Goal: Information Seeking & Learning: Learn about a topic

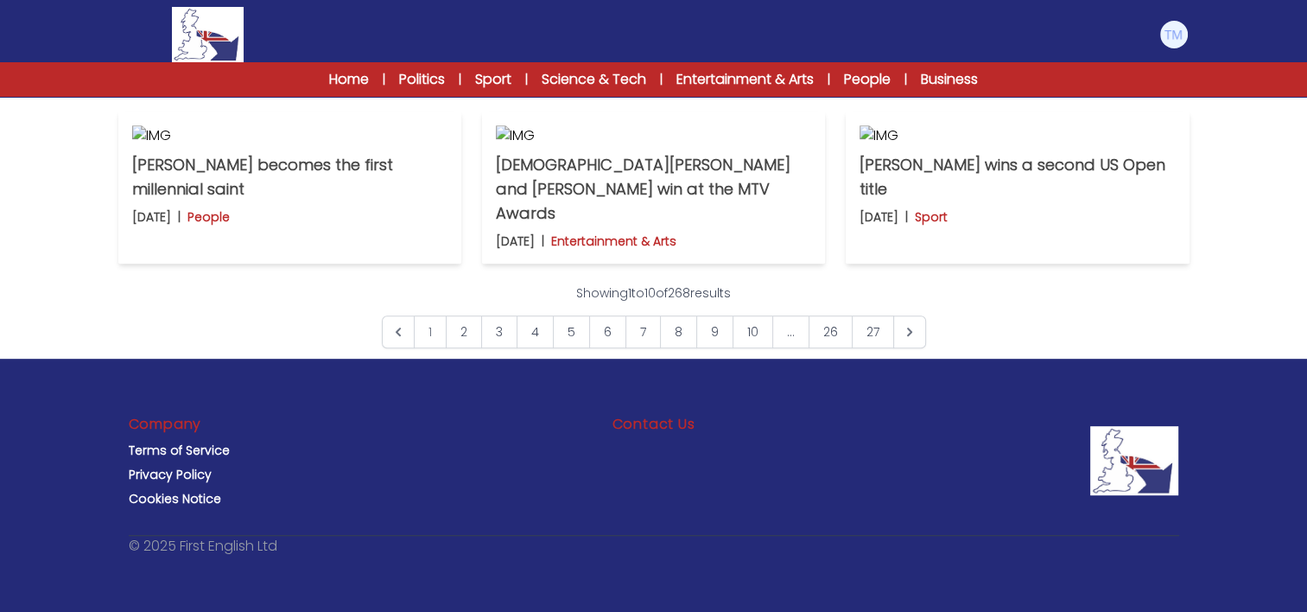
scroll to position [971, 0]
click at [1007, 53] on p "Nepal ends a ban on social media after protests" at bounding box center [1017, 28] width 315 height 48
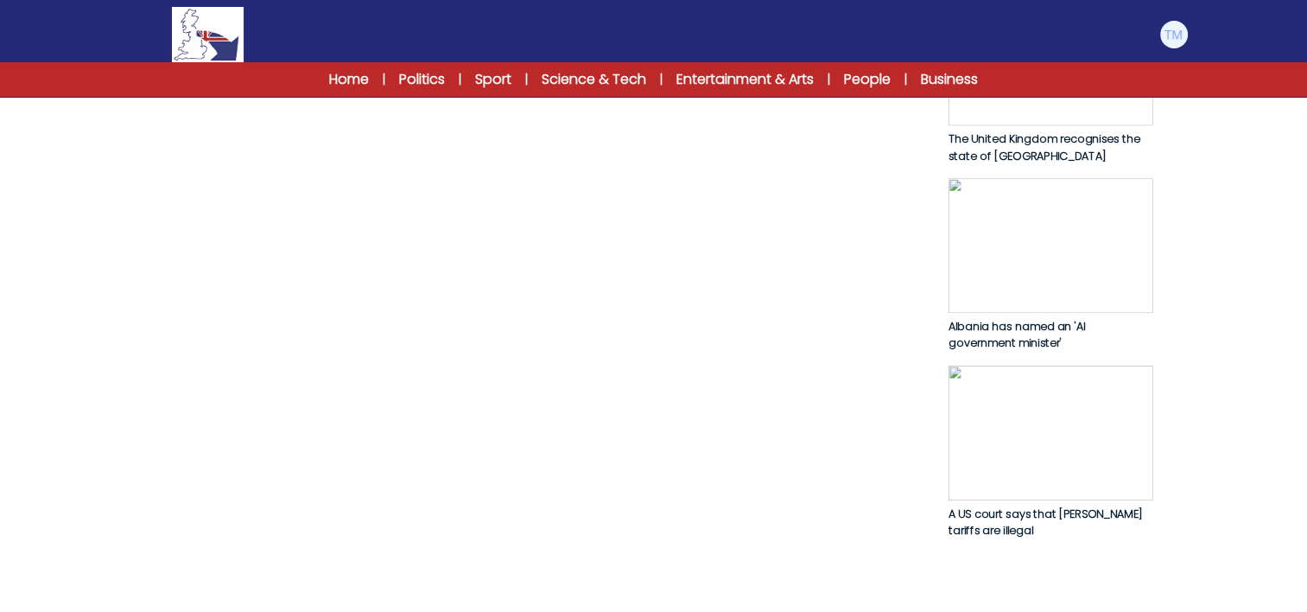
scroll to position [912, 0]
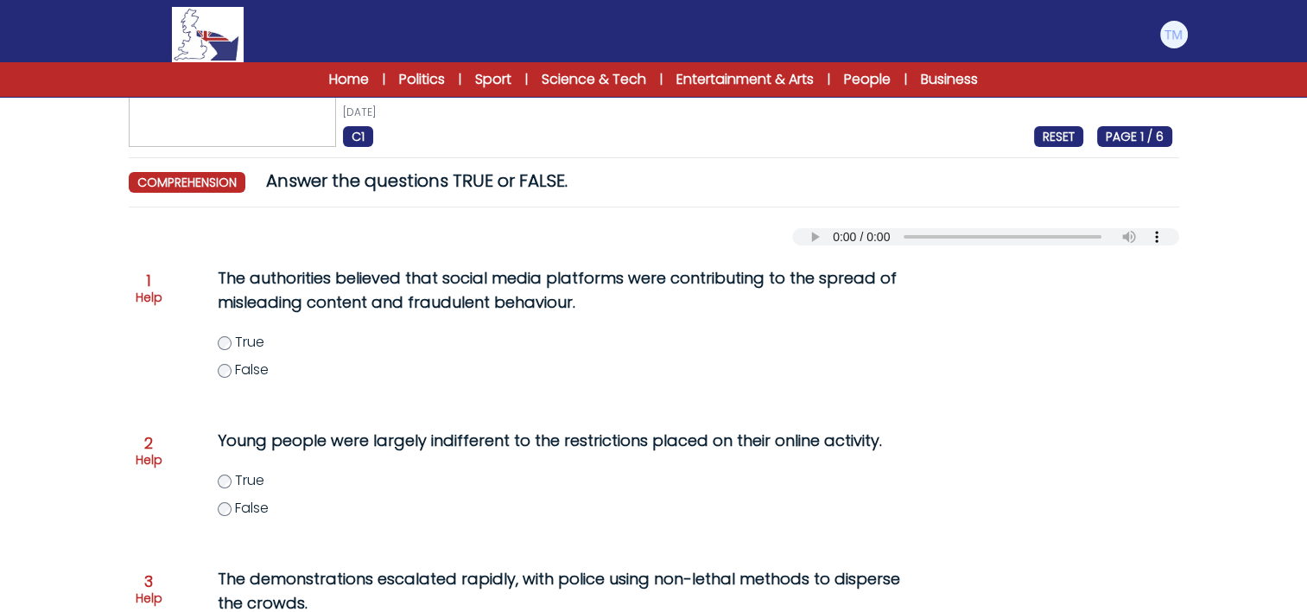
scroll to position [97, 0]
click at [162, 308] on div "Question 1 Help The authorities believed that social media platforms were contr…" at bounding box center [654, 332] width 1037 height 149
click at [156, 278] on div "Question 1 Help" at bounding box center [149, 288] width 27 height 33
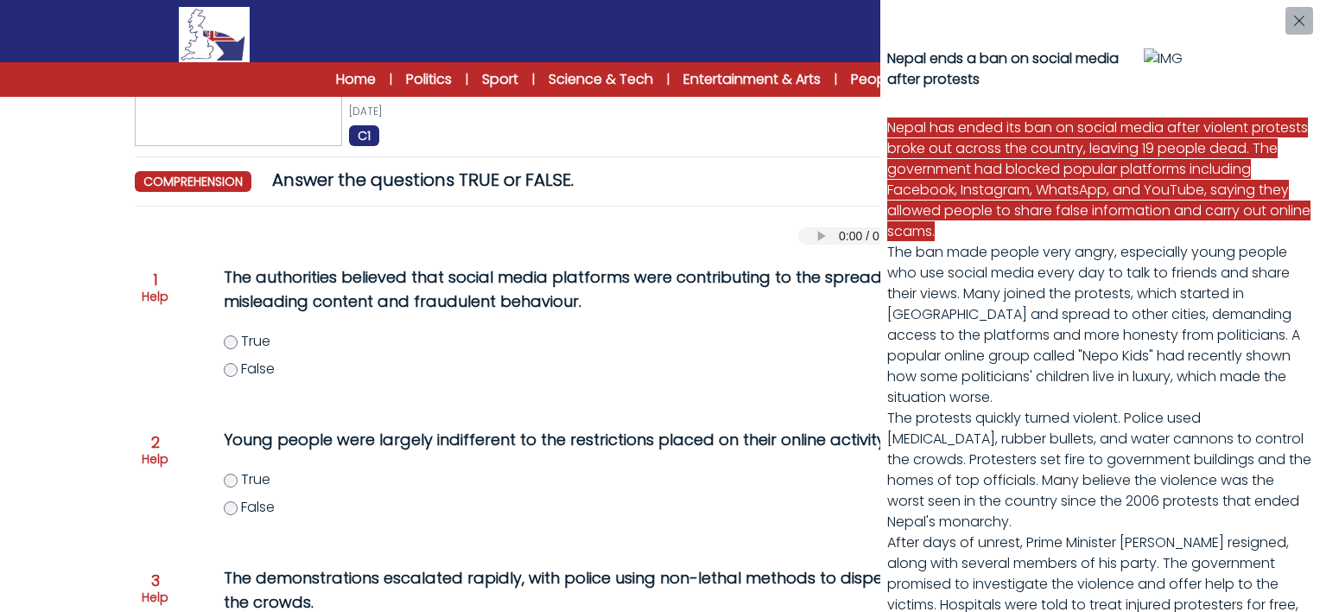
click at [232, 347] on div "Nepal ends a ban on social media after protests Nepal has ended its ban on soci…" at bounding box center [660, 306] width 1320 height 612
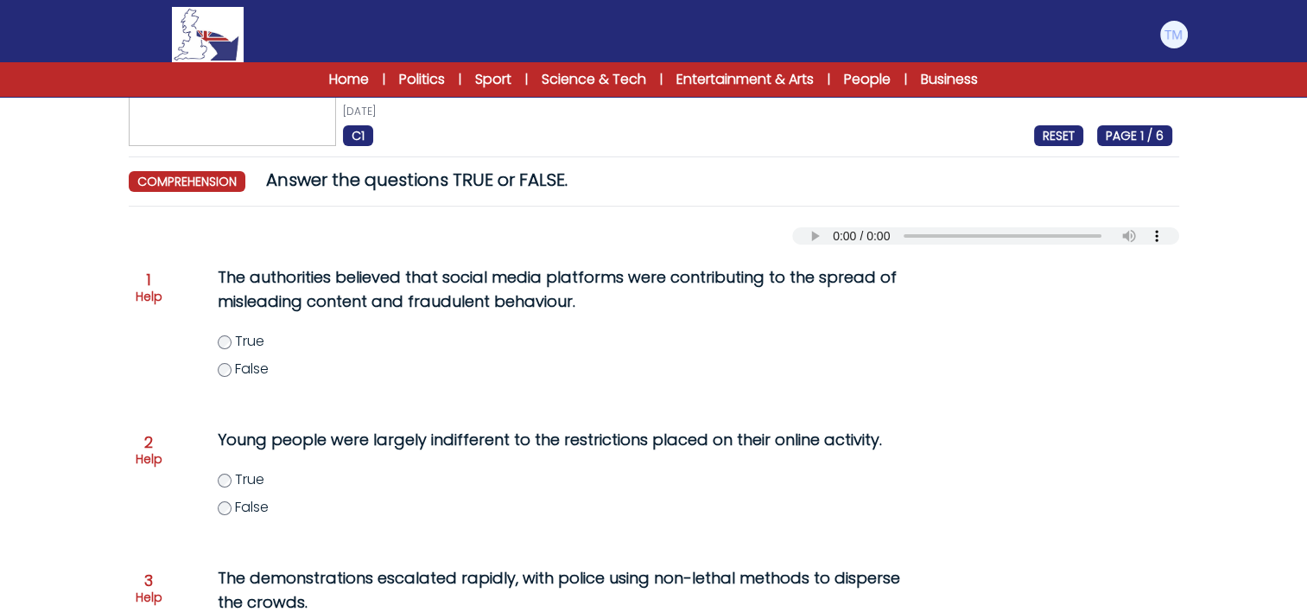
click at [231, 339] on label "True" at bounding box center [585, 341] width 734 height 21
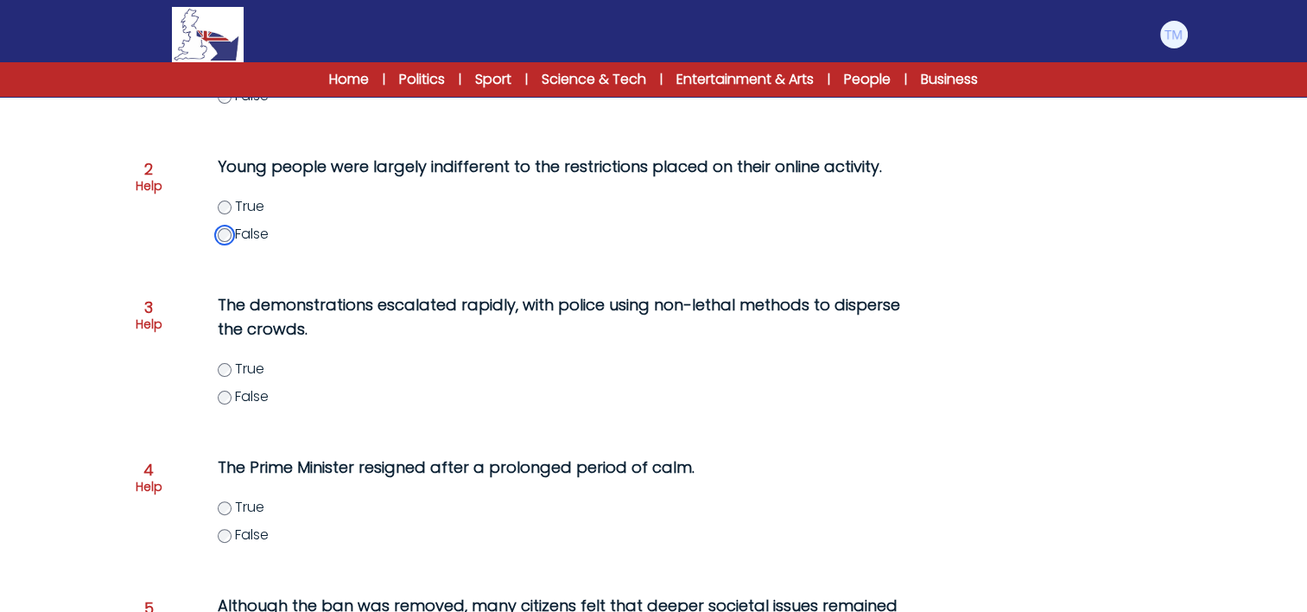
scroll to position [374, 0]
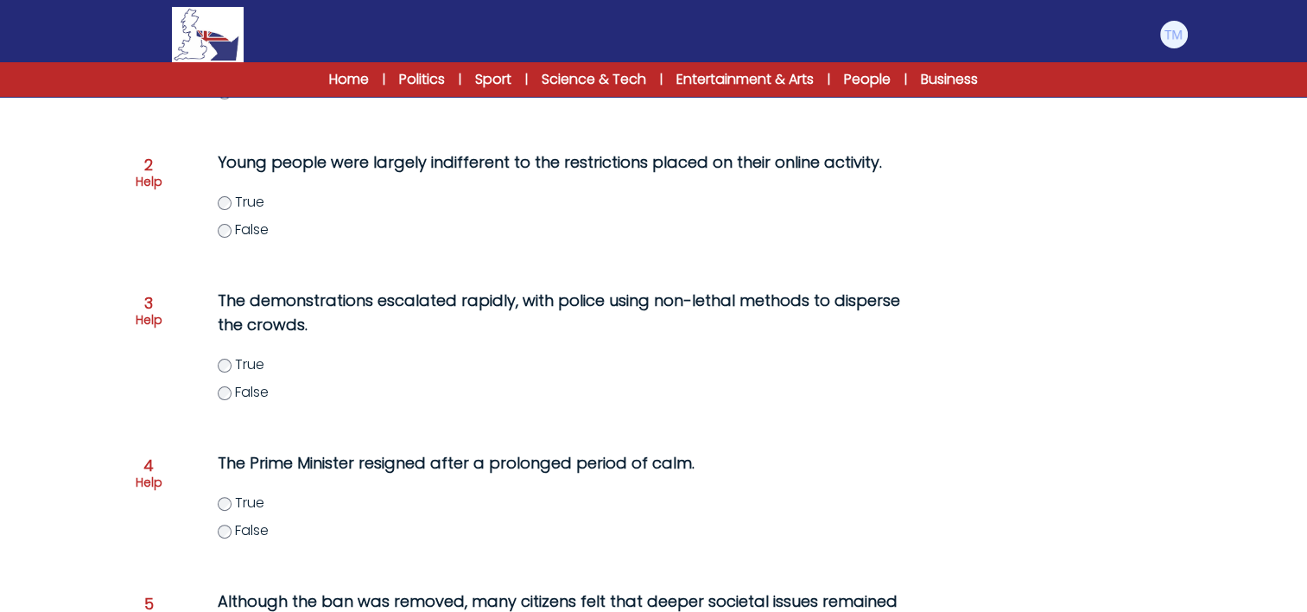
click at [155, 306] on div "Question 3 Help" at bounding box center [149, 312] width 27 height 33
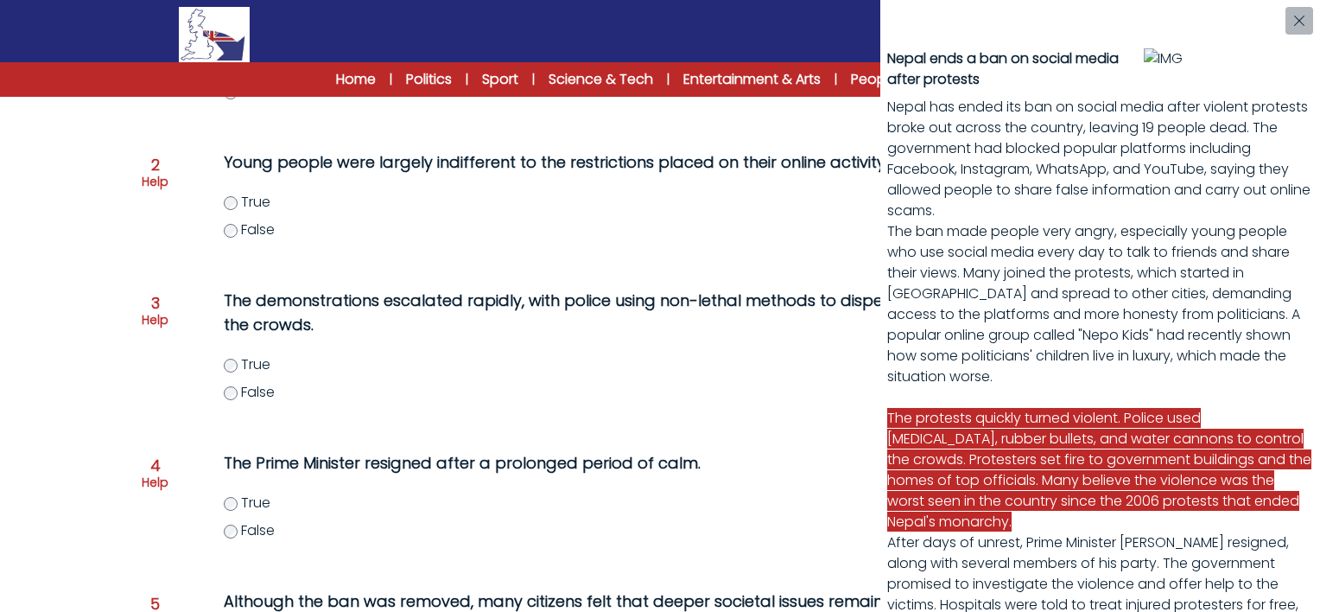
click at [229, 366] on div "Nepal ends a ban on social media after protests Nepal has ended its ban on soci…" at bounding box center [660, 306] width 1320 height 612
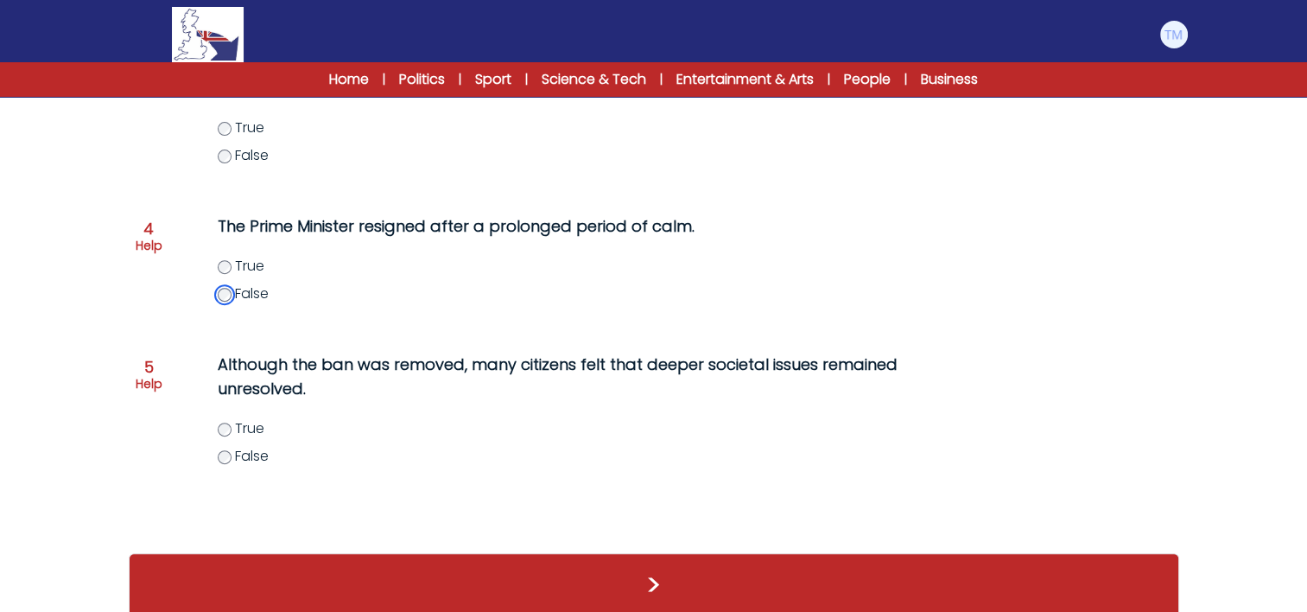
scroll to position [613, 0]
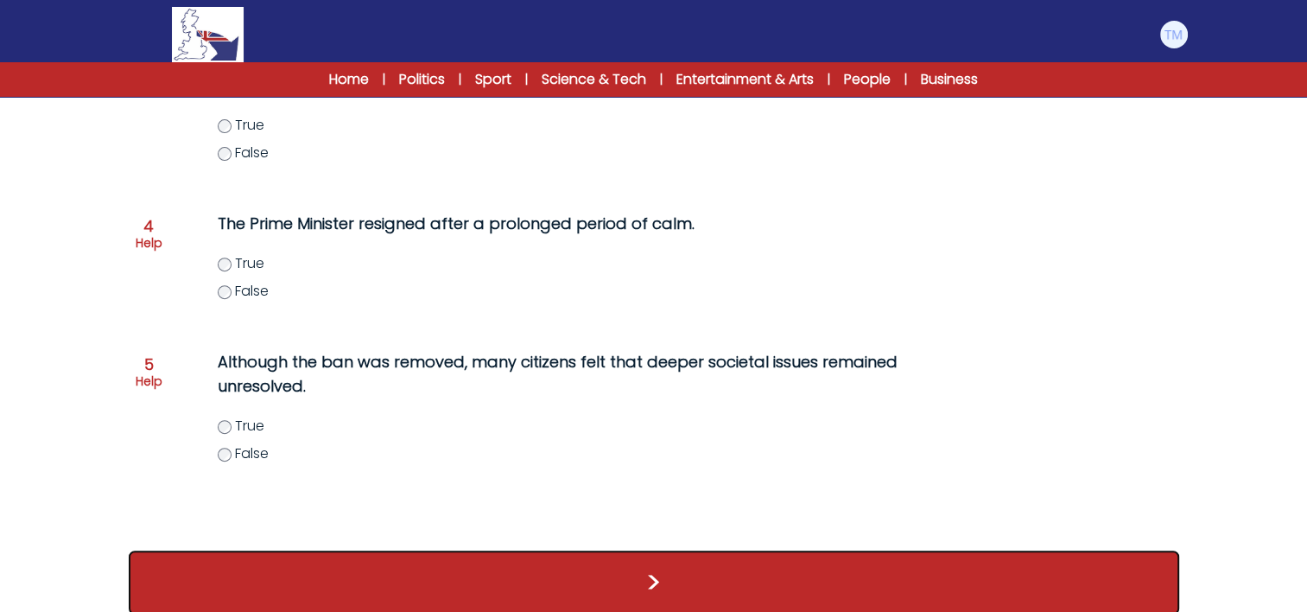
click at [419, 584] on button ">" at bounding box center [654, 582] width 1051 height 64
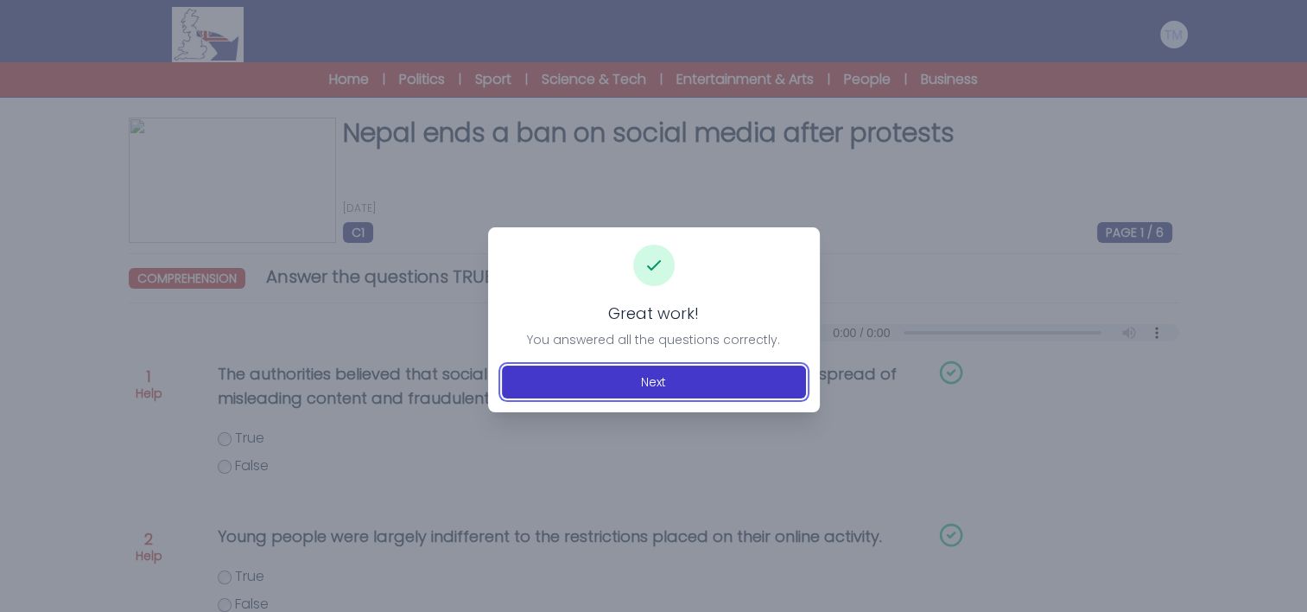
click at [653, 388] on button "Next" at bounding box center [654, 381] width 304 height 33
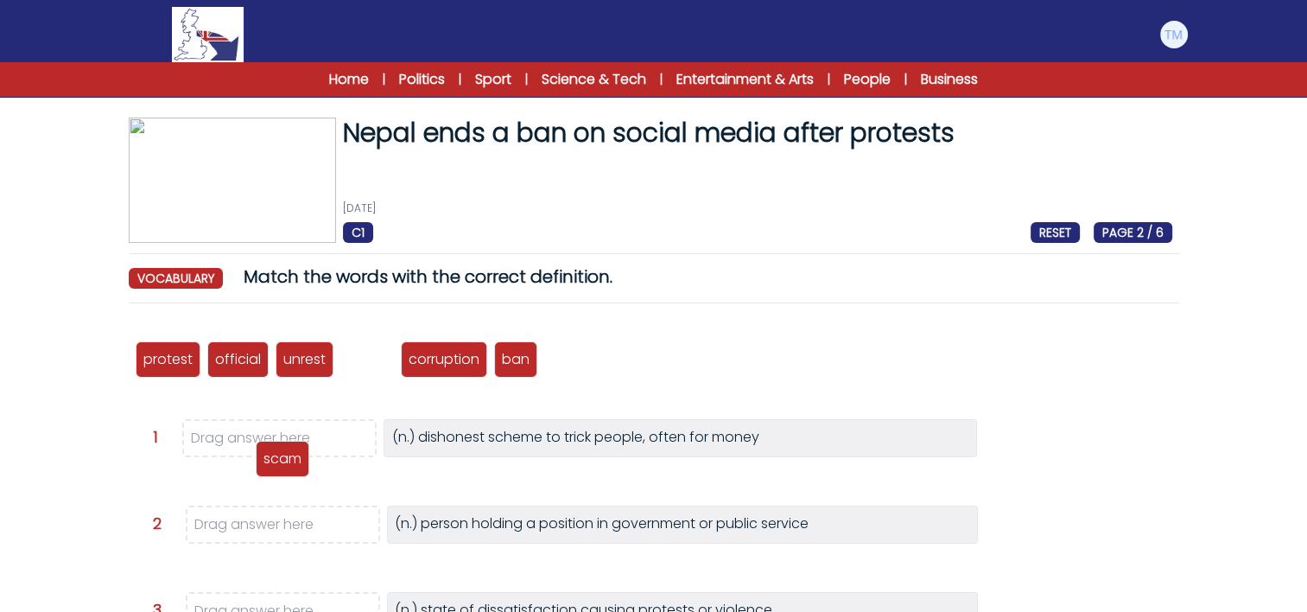
drag, startPoint x: 378, startPoint y: 357, endPoint x: 291, endPoint y: 447, distance: 124.7
click at [291, 448] on p "scam" at bounding box center [283, 458] width 38 height 21
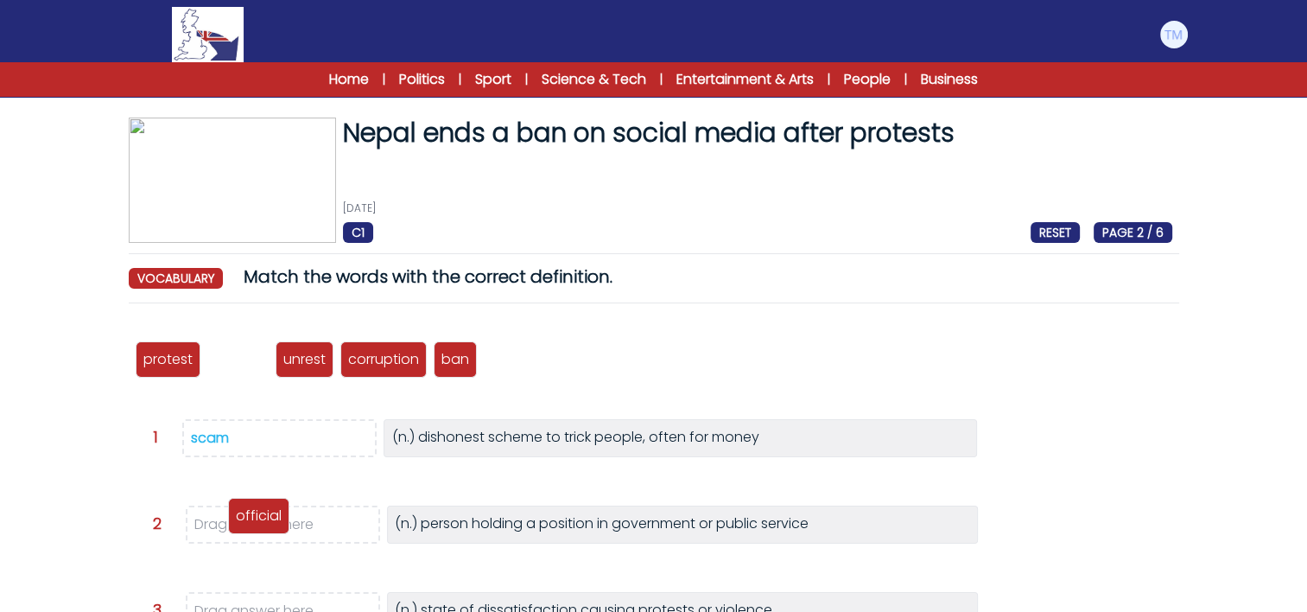
drag, startPoint x: 241, startPoint y: 360, endPoint x: 262, endPoint y: 518, distance: 158.6
click at [262, 518] on p "official" at bounding box center [259, 515] width 46 height 21
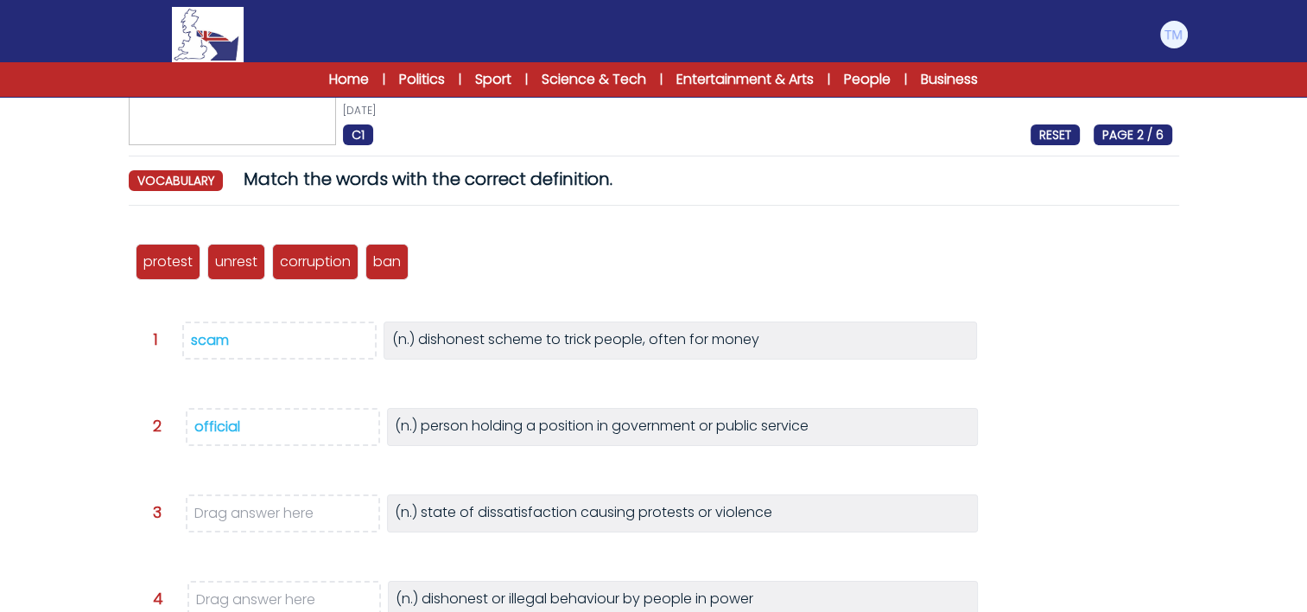
scroll to position [138, 0]
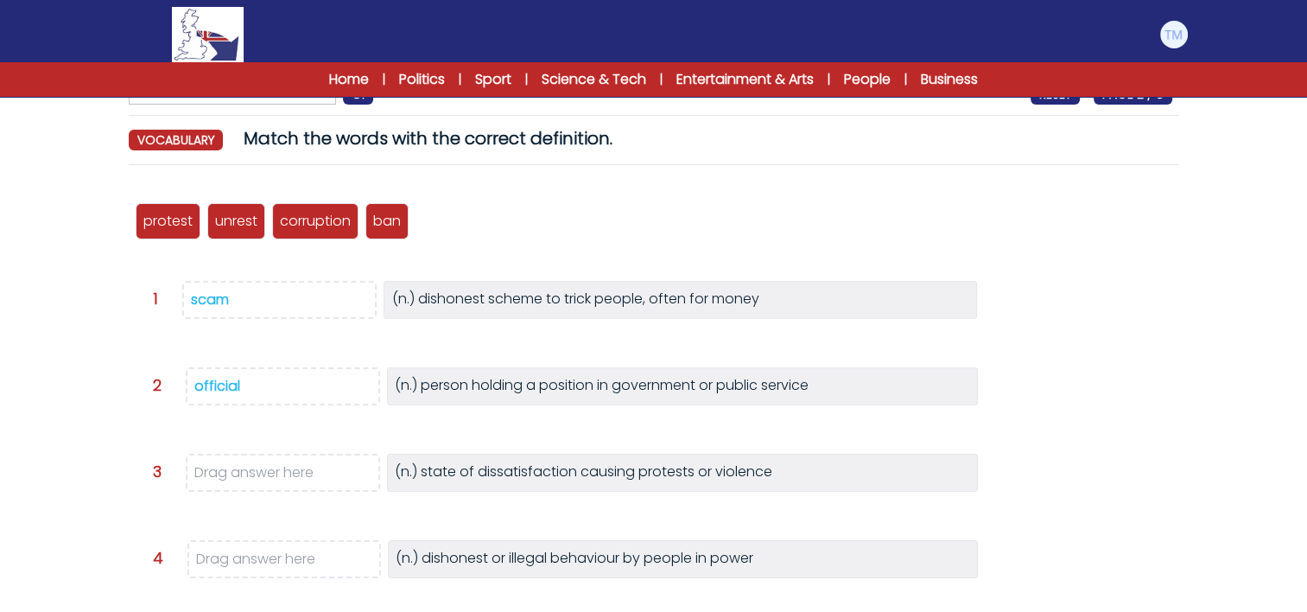
click at [309, 219] on p "corruption" at bounding box center [315, 221] width 71 height 21
drag, startPoint x: 327, startPoint y: 222, endPoint x: 291, endPoint y: 565, distance: 344.9
click at [291, 573] on p "corruption" at bounding box center [278, 583] width 71 height 21
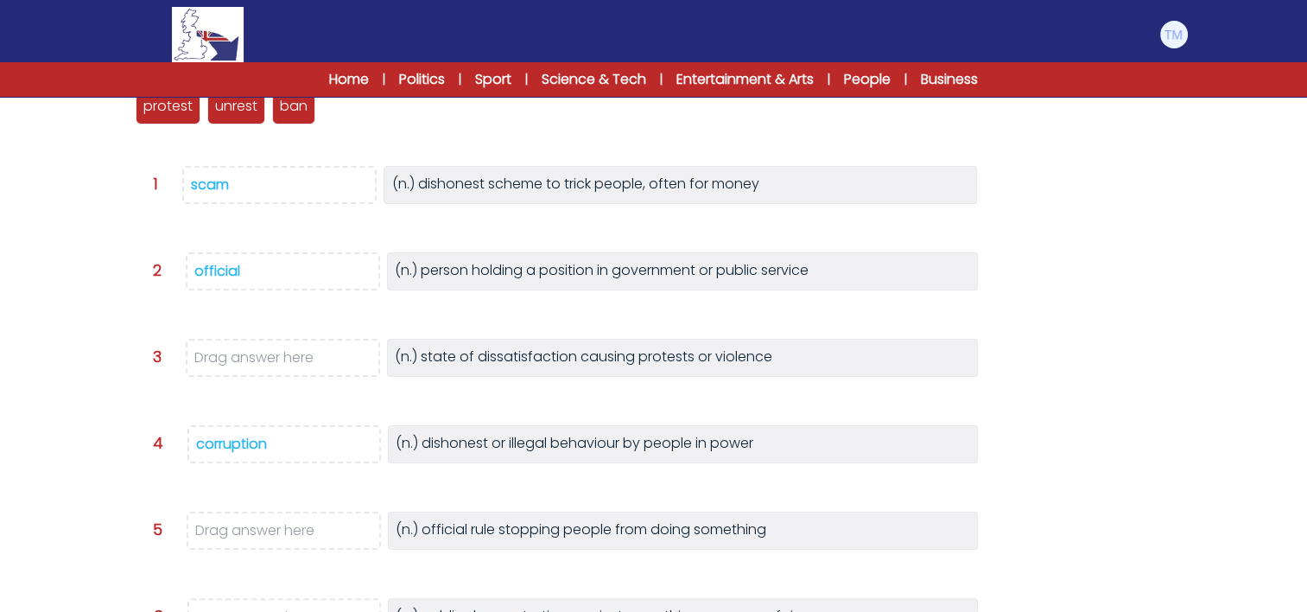
scroll to position [252, 0]
drag, startPoint x: 301, startPoint y: 108, endPoint x: 322, endPoint y: 542, distance: 434.3
click at [322, 542] on p "ban" at bounding box center [316, 552] width 28 height 21
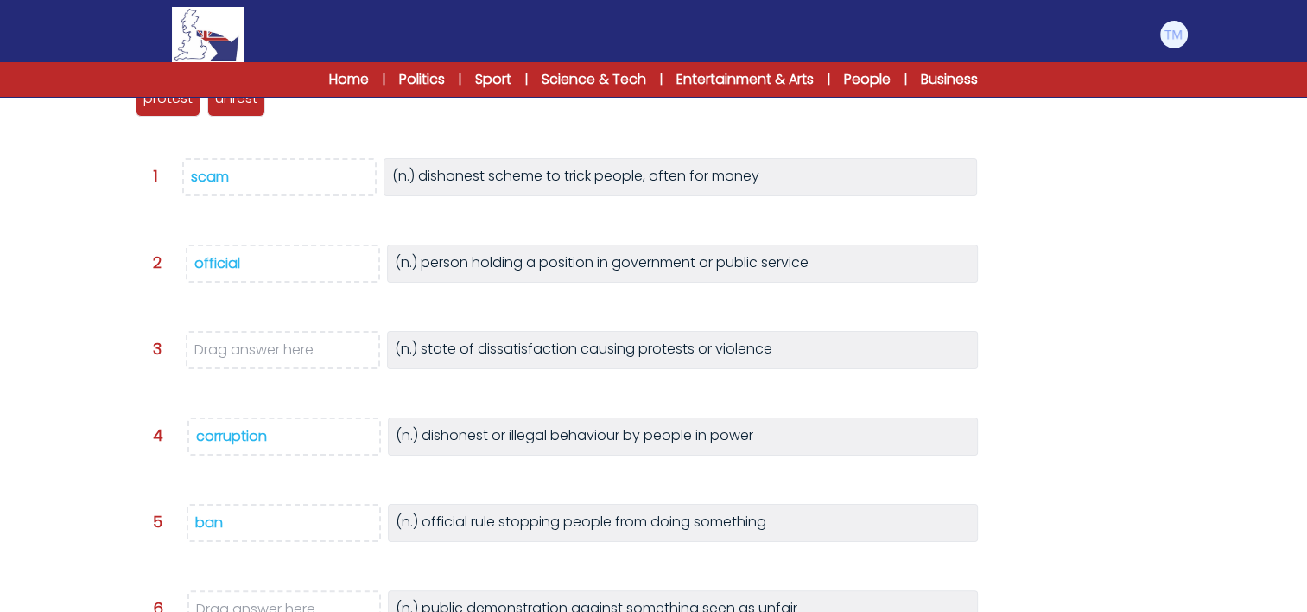
scroll to position [259, 0]
drag, startPoint x: 156, startPoint y: 107, endPoint x: 278, endPoint y: 619, distance: 525.8
click at [278, 611] on html "Manage Account My Account Language English Español Français B1" at bounding box center [653, 273] width 1307 height 1064
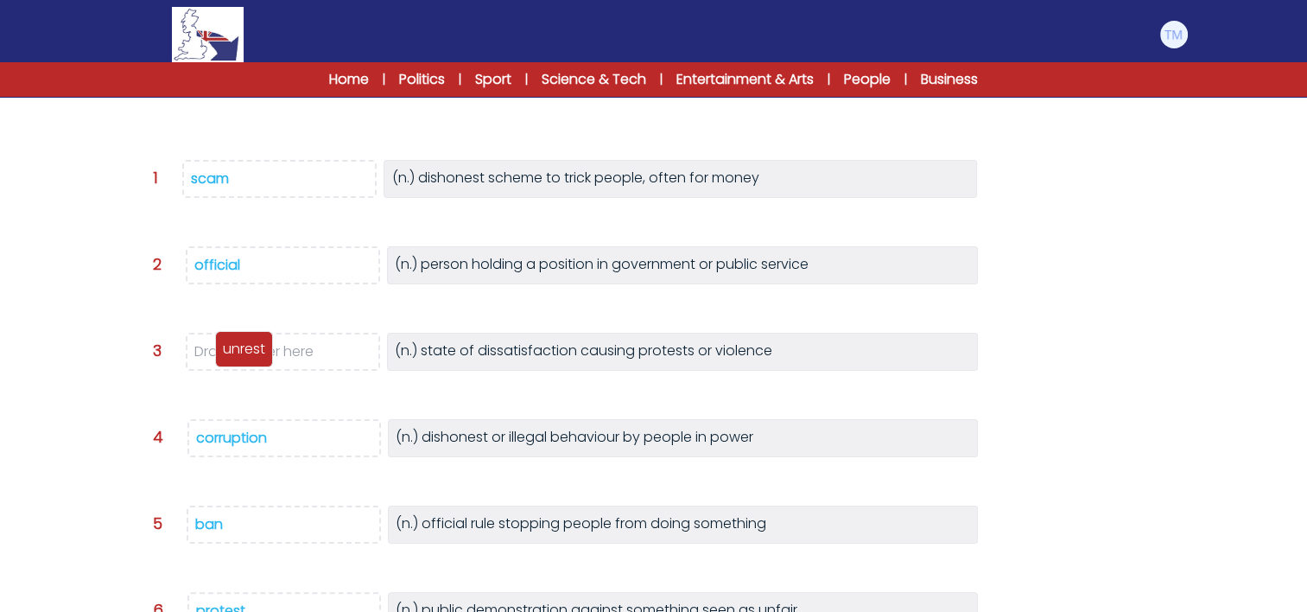
drag, startPoint x: 166, startPoint y: 100, endPoint x: 245, endPoint y: 349, distance: 261.2
click at [245, 349] on p "unrest" at bounding box center [244, 349] width 42 height 21
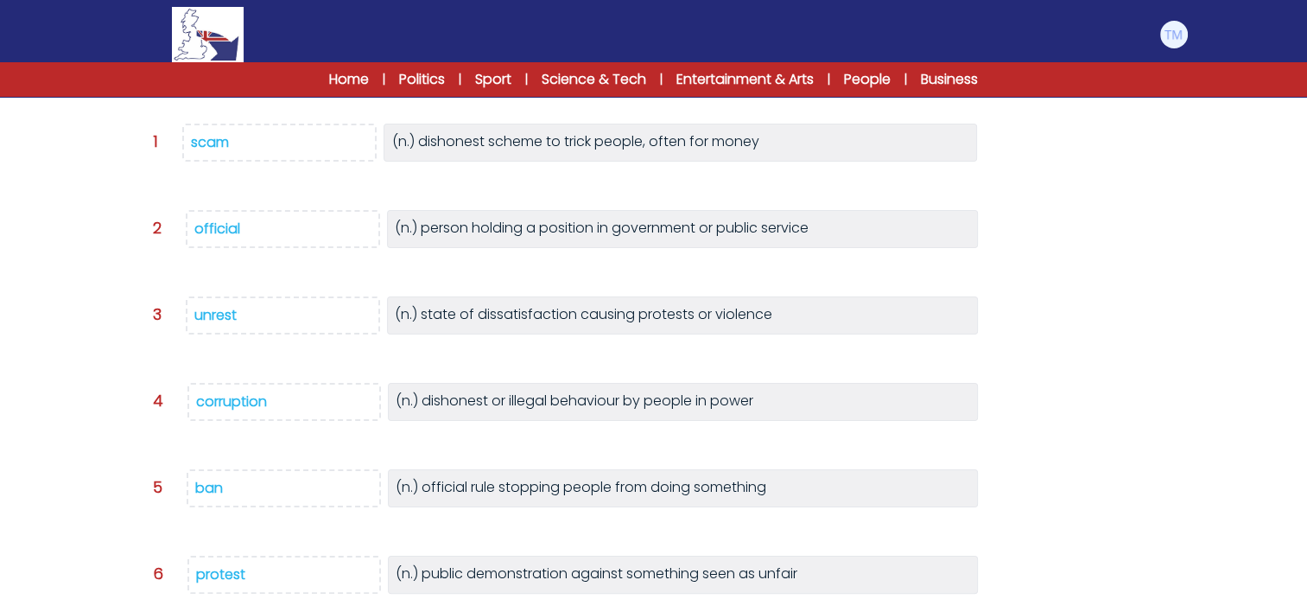
scroll to position [424, 0]
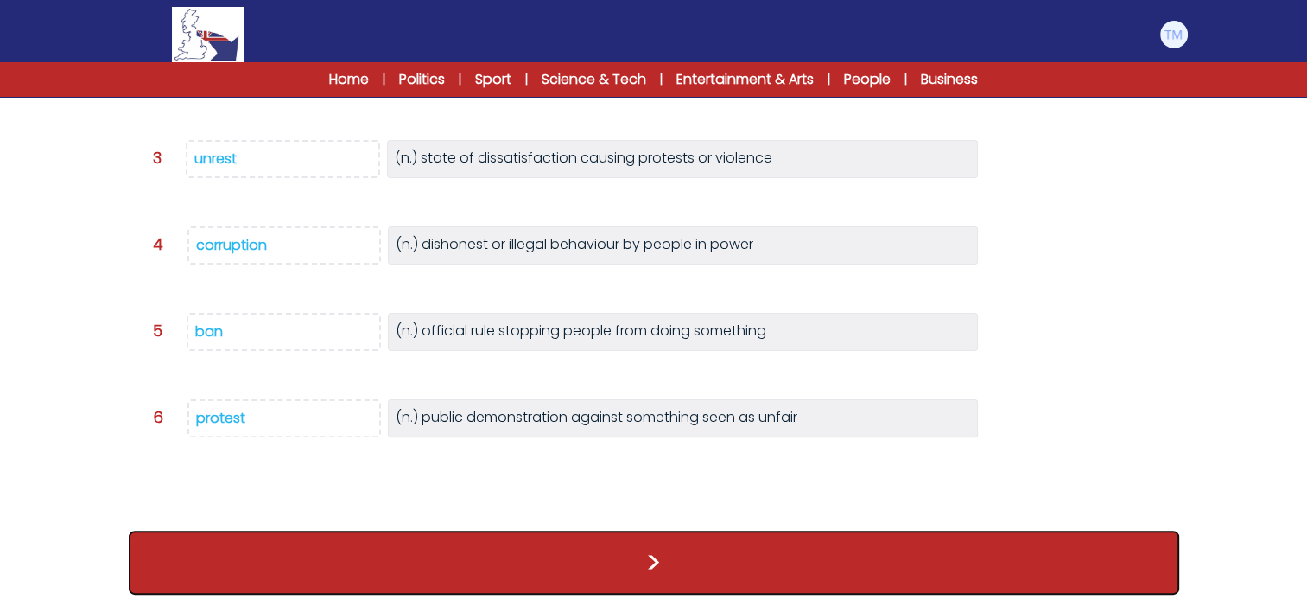
click at [524, 536] on button ">" at bounding box center [654, 563] width 1051 height 64
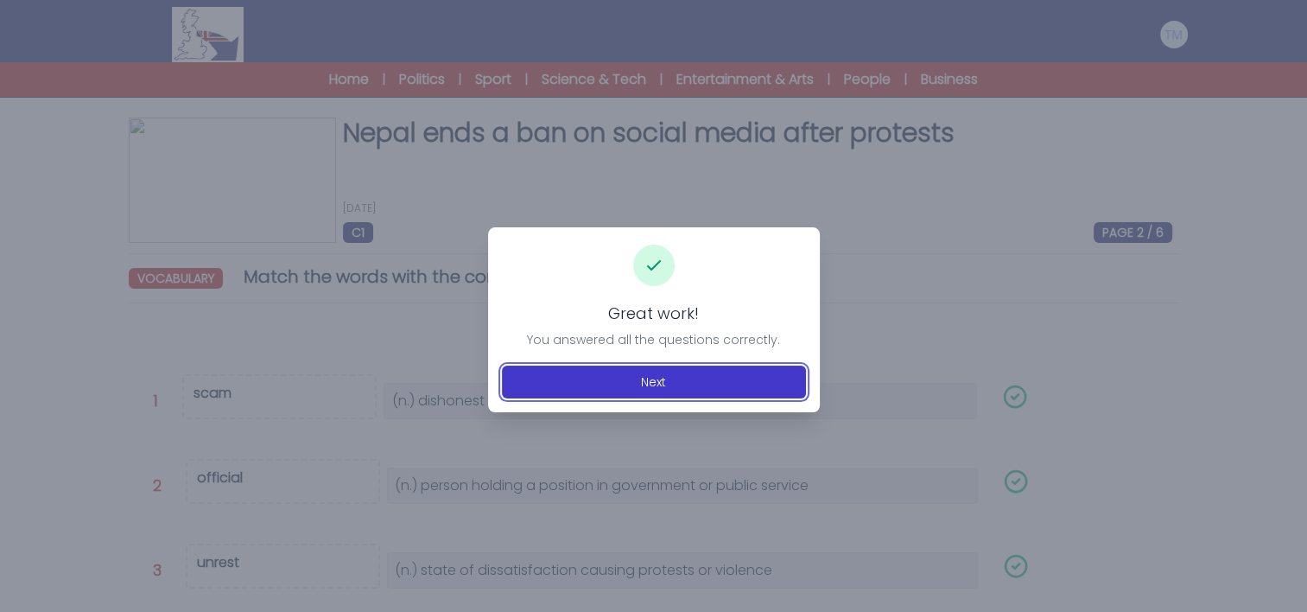
click at [699, 387] on button "Next" at bounding box center [654, 381] width 304 height 33
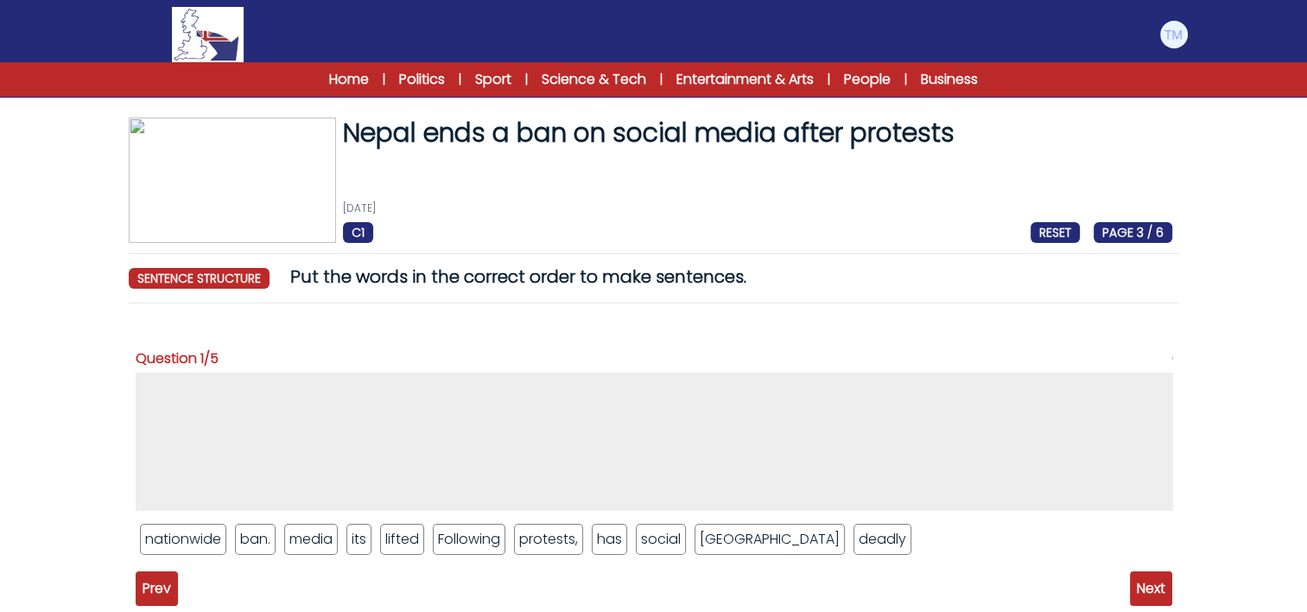
scroll to position [133, 0]
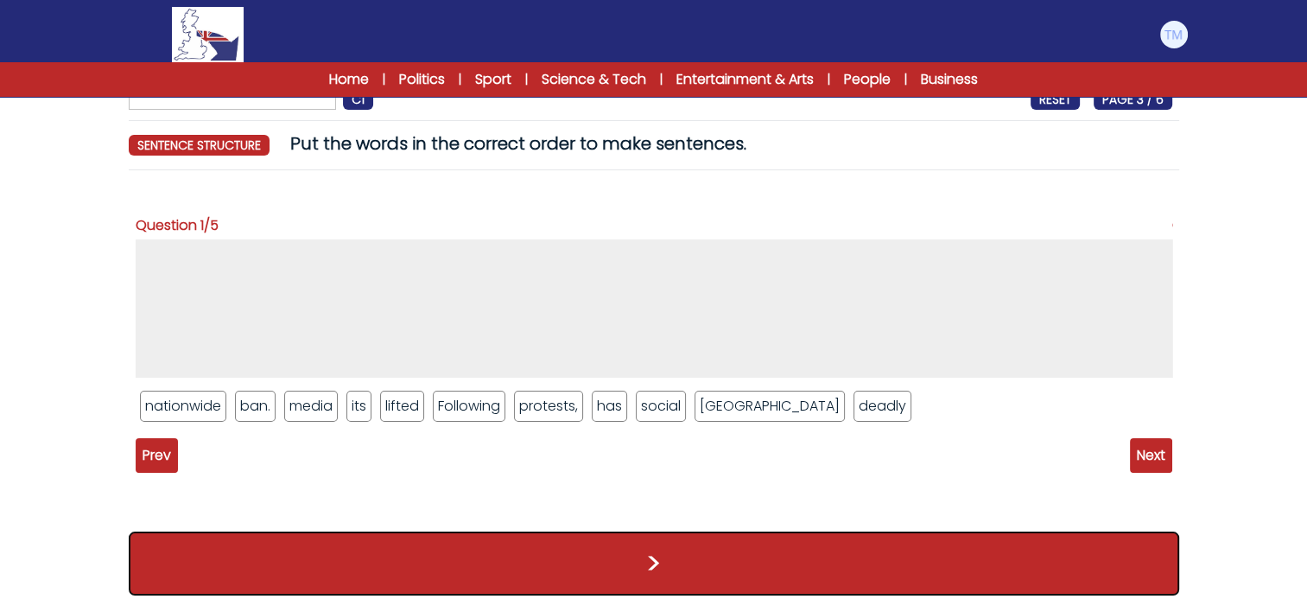
click at [721, 569] on button ">" at bounding box center [654, 563] width 1051 height 64
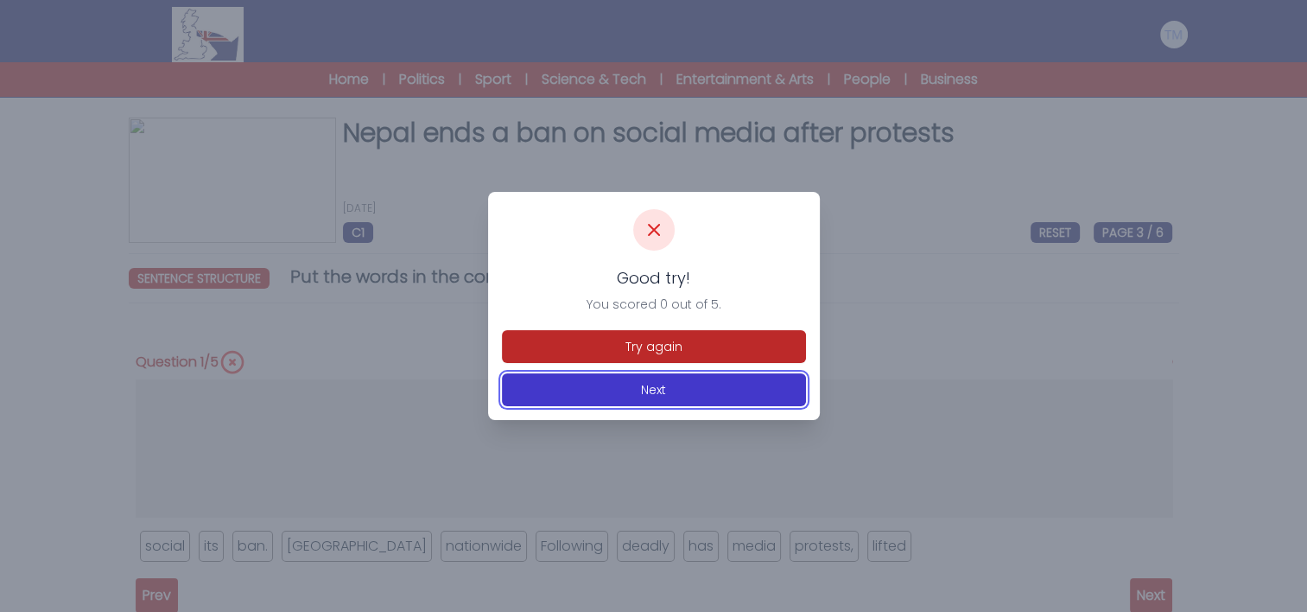
click at [646, 391] on button "Next" at bounding box center [654, 389] width 304 height 33
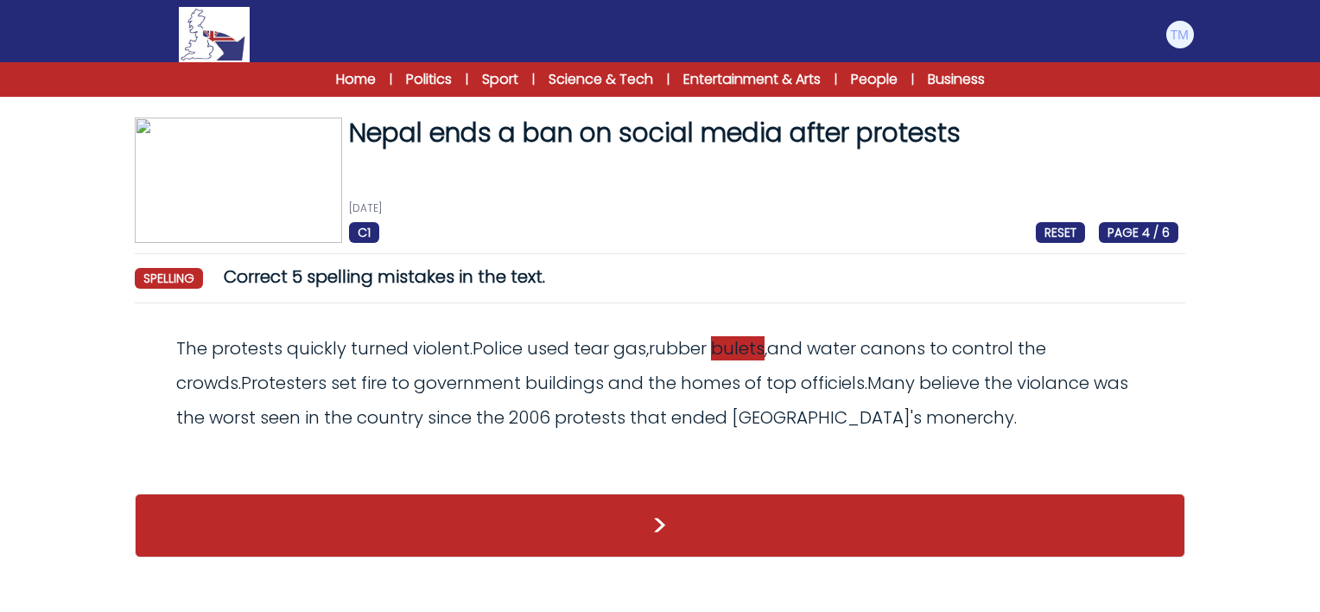
click at [753, 354] on span "bulets" at bounding box center [738, 348] width 54 height 24
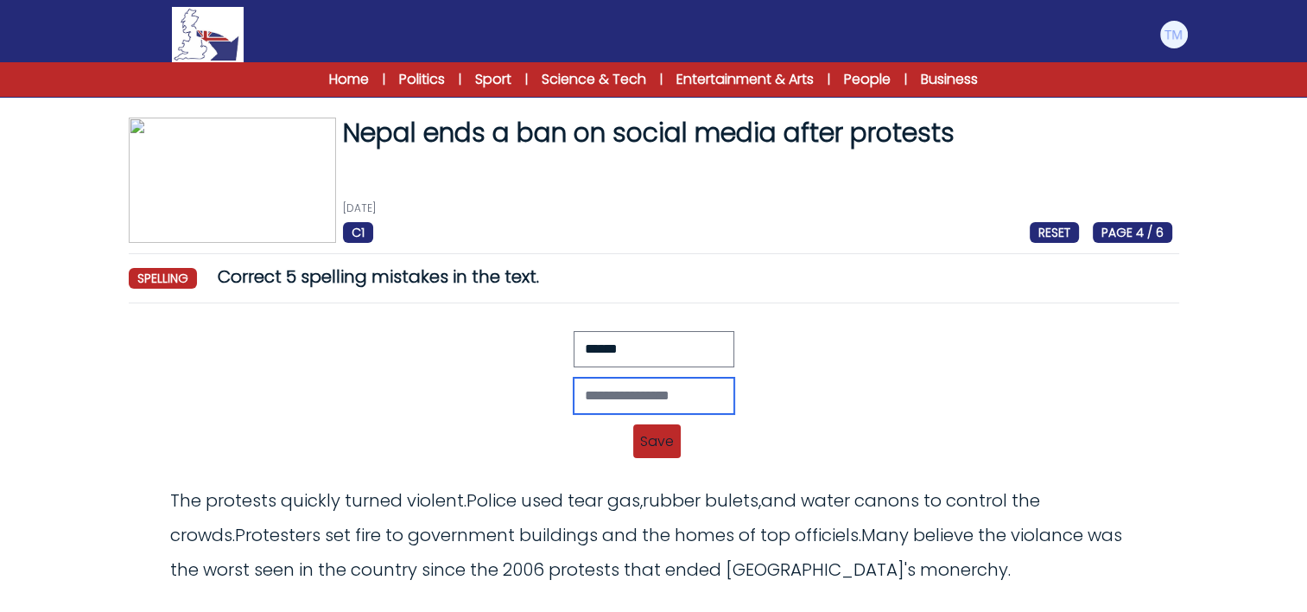
click at [585, 387] on input "text" at bounding box center [654, 396] width 161 height 36
type input "*******"
click at [660, 448] on span "Save" at bounding box center [657, 441] width 48 height 34
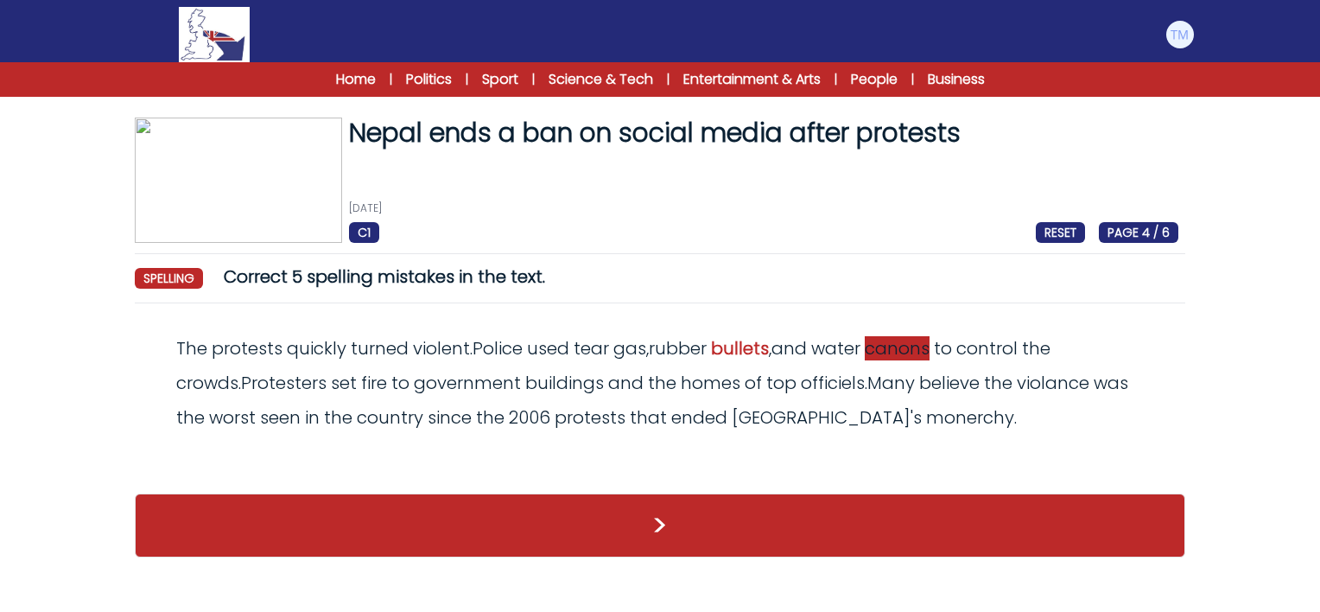
click at [915, 349] on span "canons" at bounding box center [897, 348] width 65 height 24
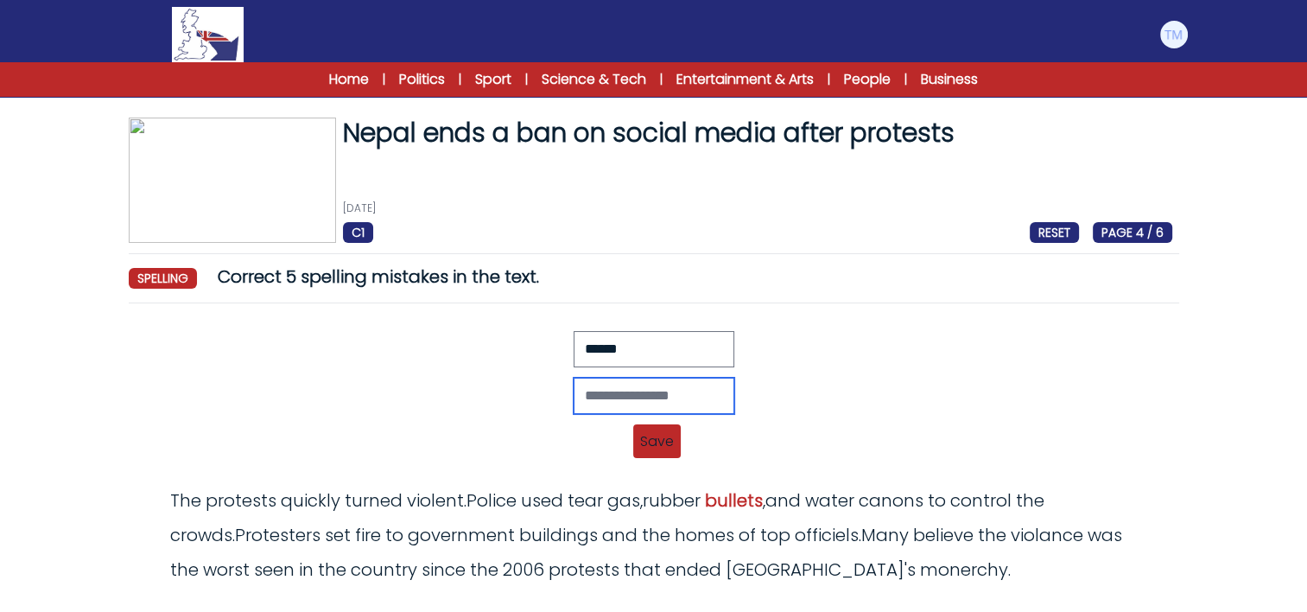
click at [615, 391] on input "text" at bounding box center [654, 396] width 161 height 36
type input "*******"
click at [653, 430] on span "Save" at bounding box center [657, 441] width 48 height 34
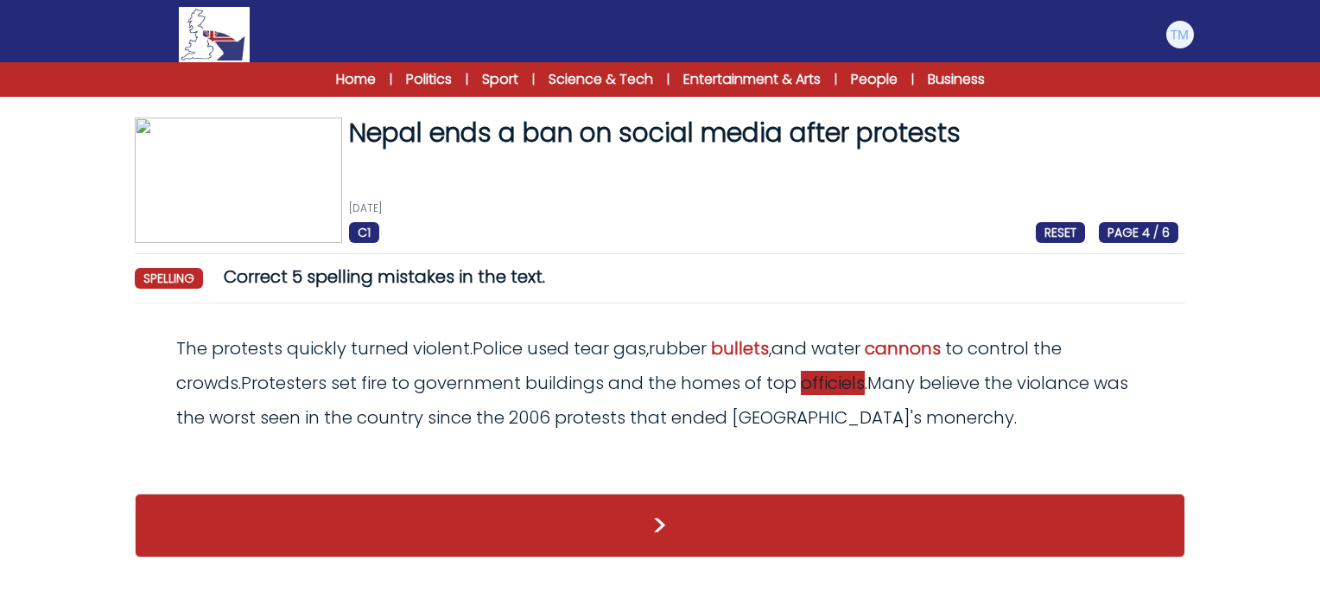
click at [801, 384] on span "officiels" at bounding box center [833, 383] width 64 height 24
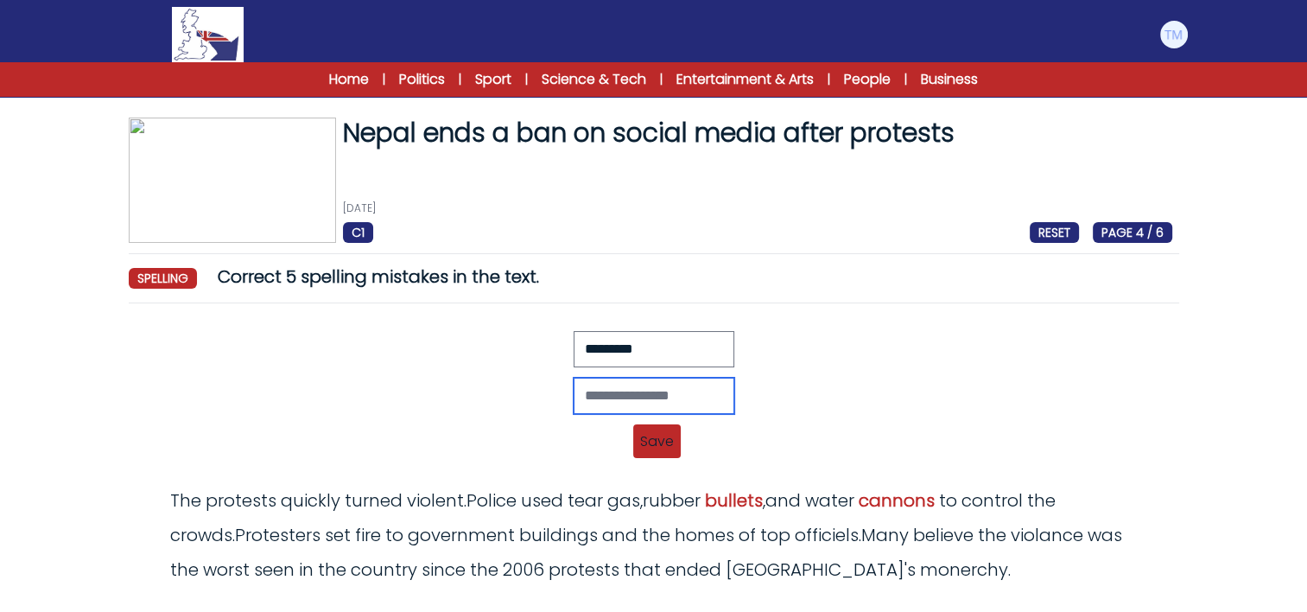
click at [595, 381] on input "text" at bounding box center [654, 396] width 161 height 36
type input "*********"
click at [645, 432] on span "Save" at bounding box center [657, 441] width 48 height 34
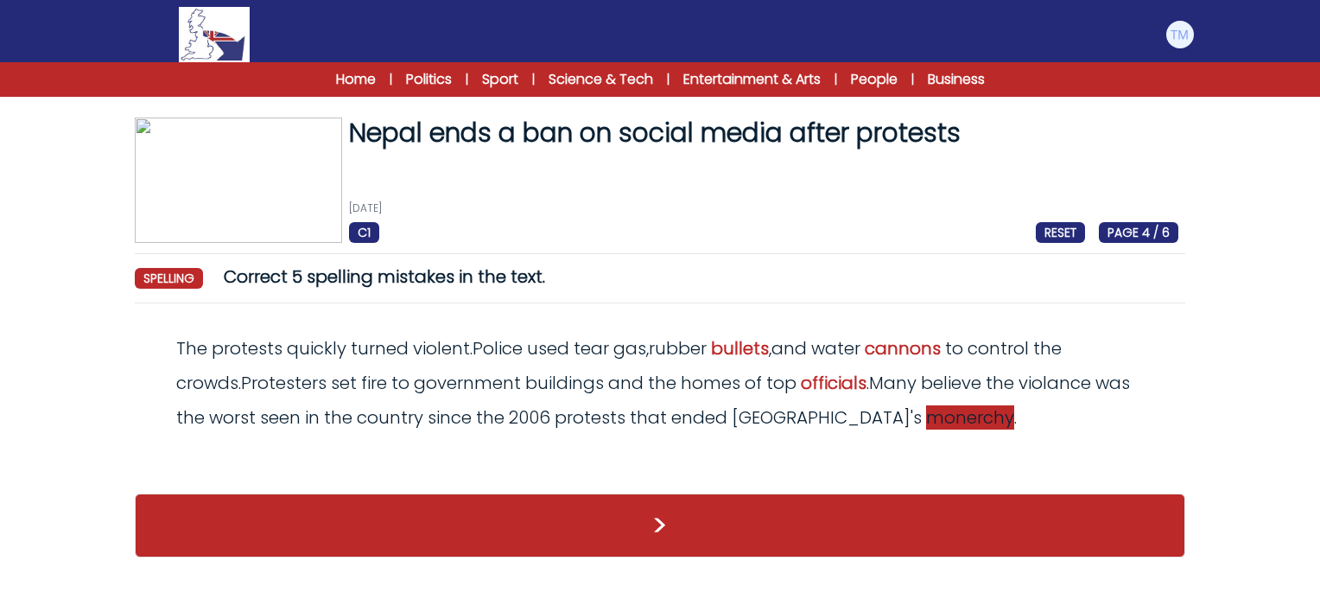
click at [926, 422] on span "monerchy" at bounding box center [970, 417] width 88 height 24
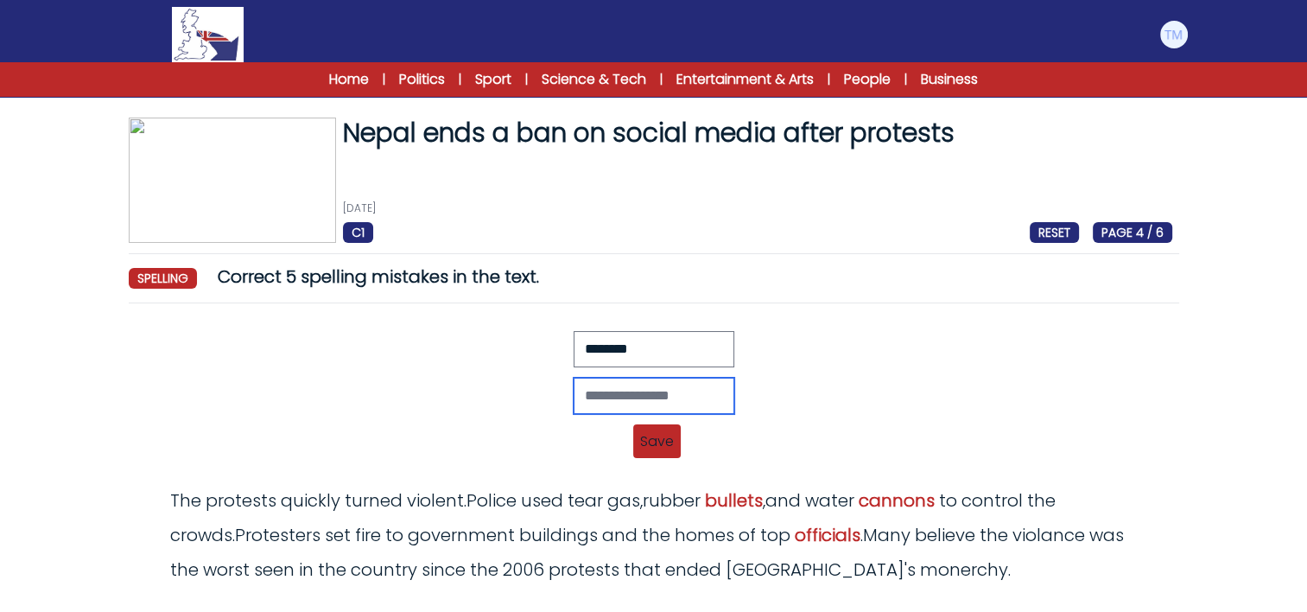
click at [643, 391] on input "text" at bounding box center [654, 396] width 161 height 36
type input "********"
click at [664, 444] on span "Save" at bounding box center [657, 441] width 48 height 34
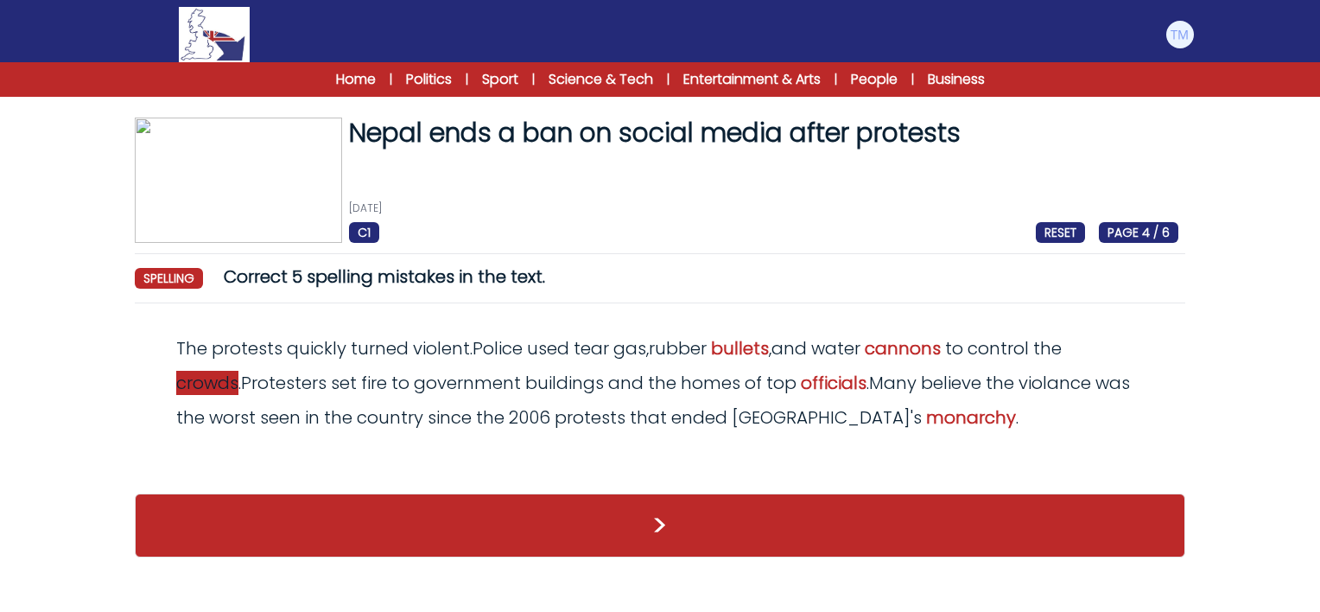
click at [238, 371] on span "crowds" at bounding box center [207, 383] width 62 height 24
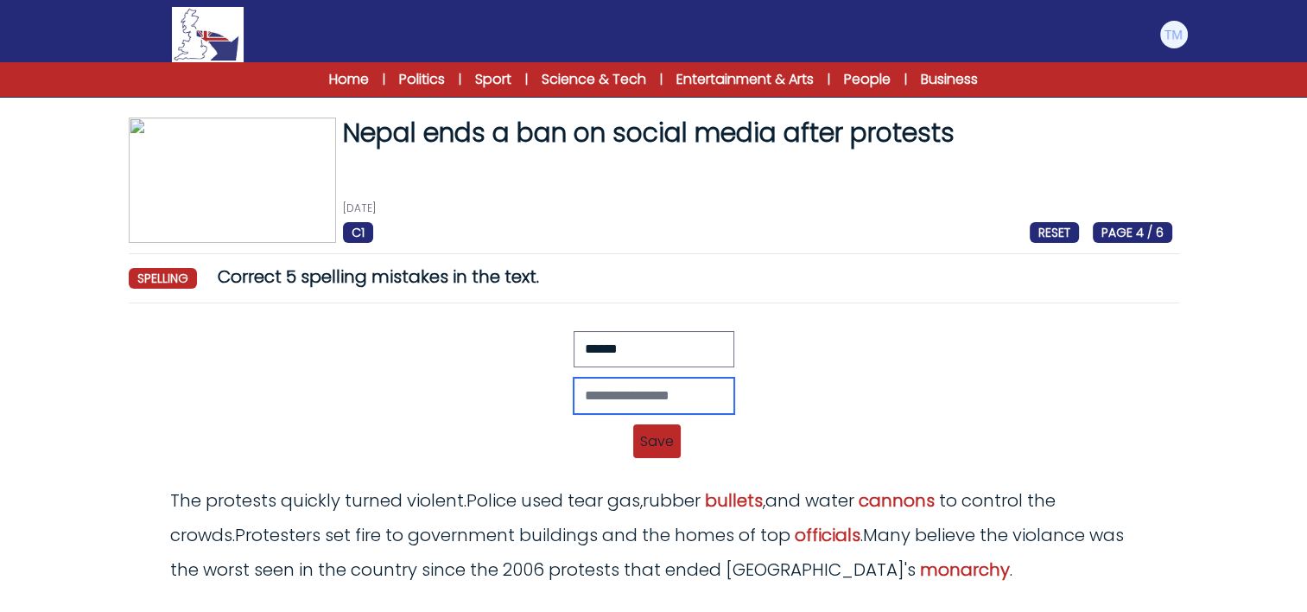
click at [646, 390] on input "text" at bounding box center [654, 396] width 161 height 36
type input "*****"
click at [666, 460] on div "***** Revert Save The protests quickly turned violent. Police used tear gas, ru…" at bounding box center [654, 400] width 1037 height 138
click at [664, 436] on span "Save" at bounding box center [657, 441] width 48 height 34
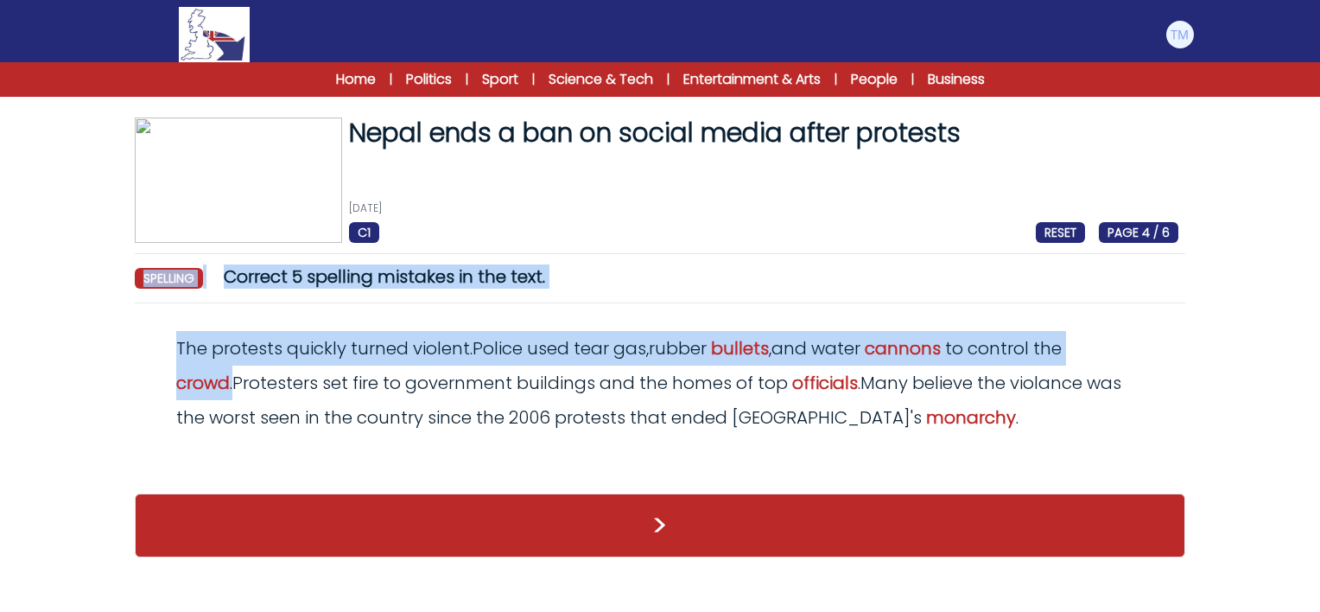
drag, startPoint x: 1319, startPoint y: 240, endPoint x: 1318, endPoint y: 311, distance: 70.9
click at [1318, 311] on form "Nepal ends a ban on social media after protests 10th September 2025 C1 RESET PA…" at bounding box center [660, 321] width 1320 height 505
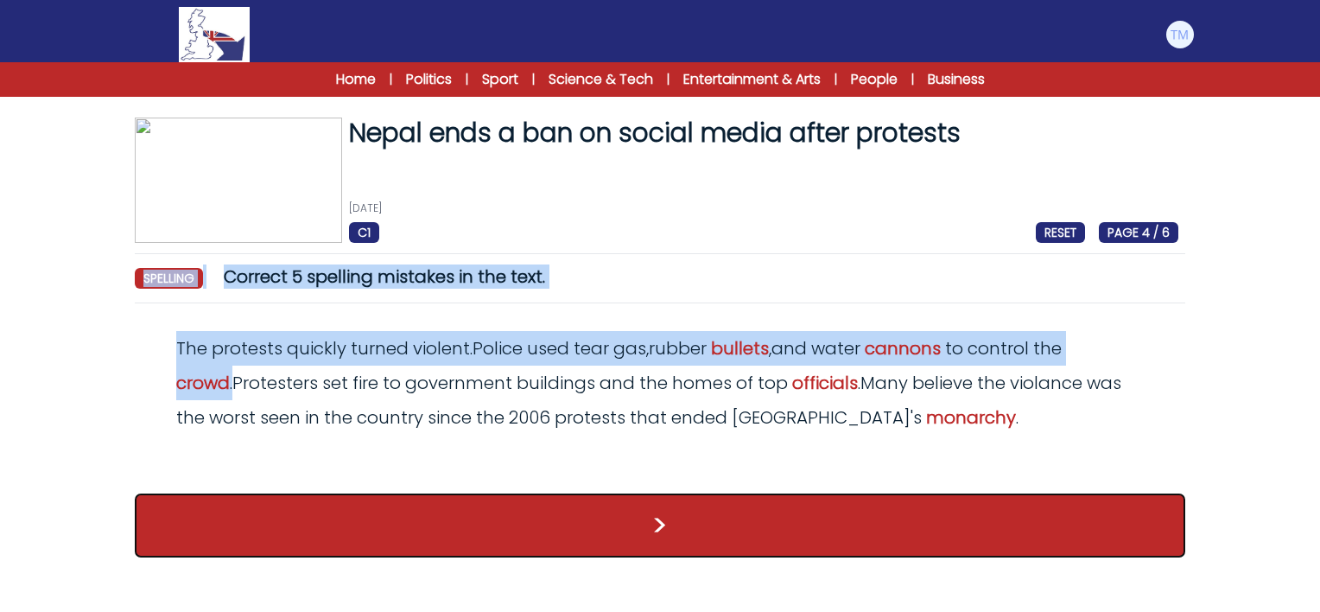
click at [654, 517] on button ">" at bounding box center [660, 525] width 1051 height 64
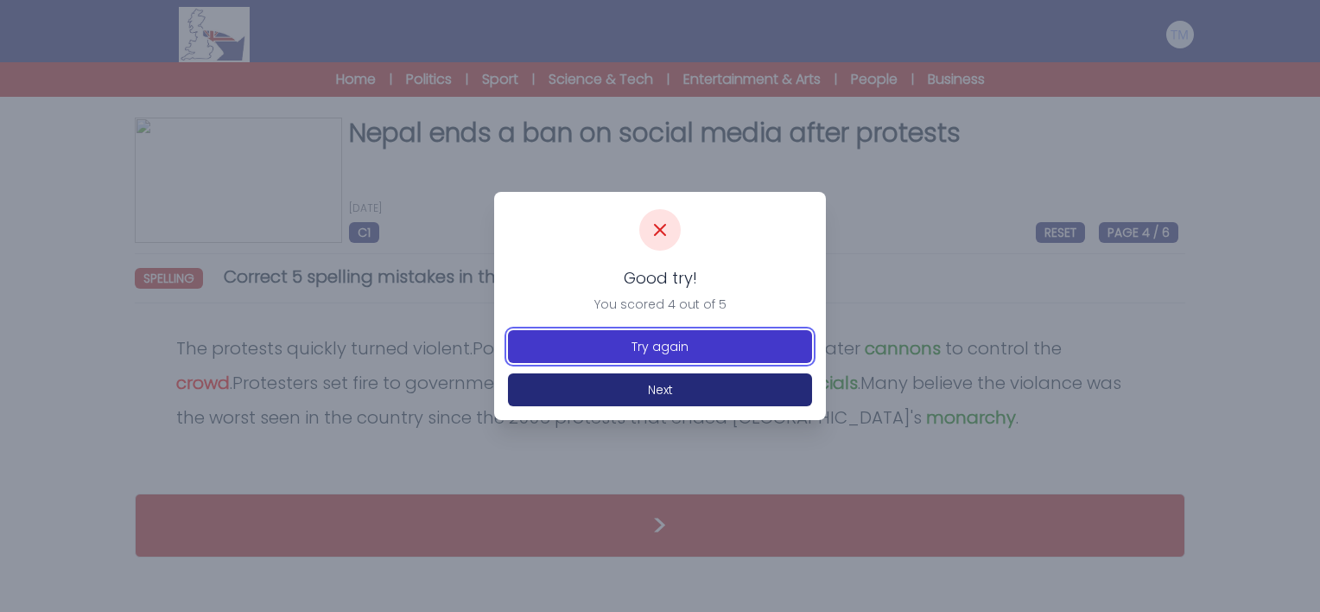
click at [778, 341] on button "Try again" at bounding box center [660, 346] width 304 height 33
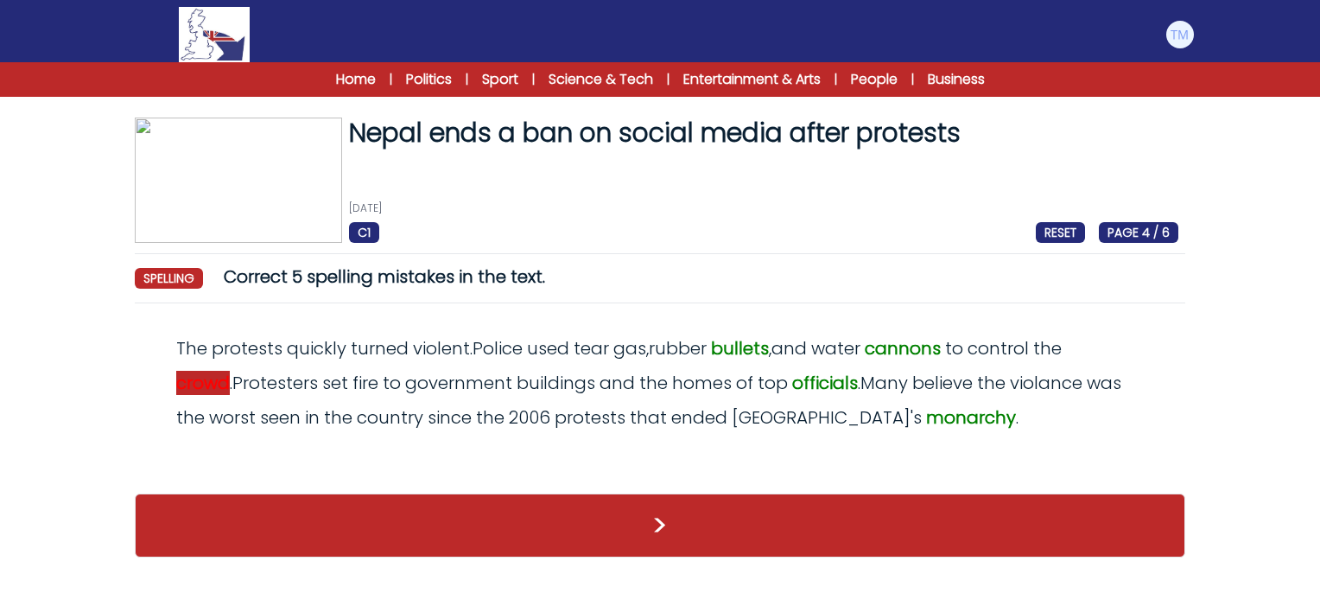
click at [230, 371] on span "crowd" at bounding box center [203, 383] width 54 height 24
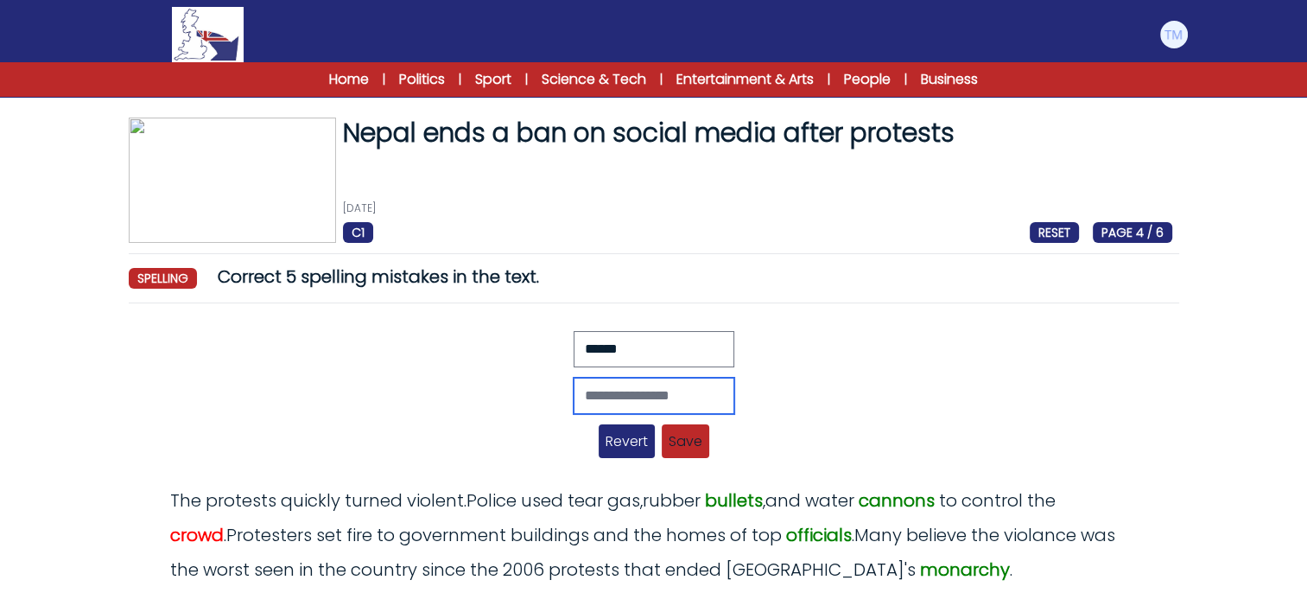
click at [636, 399] on input "text" at bounding box center [654, 396] width 161 height 36
click at [632, 450] on span "Revert" at bounding box center [627, 441] width 56 height 34
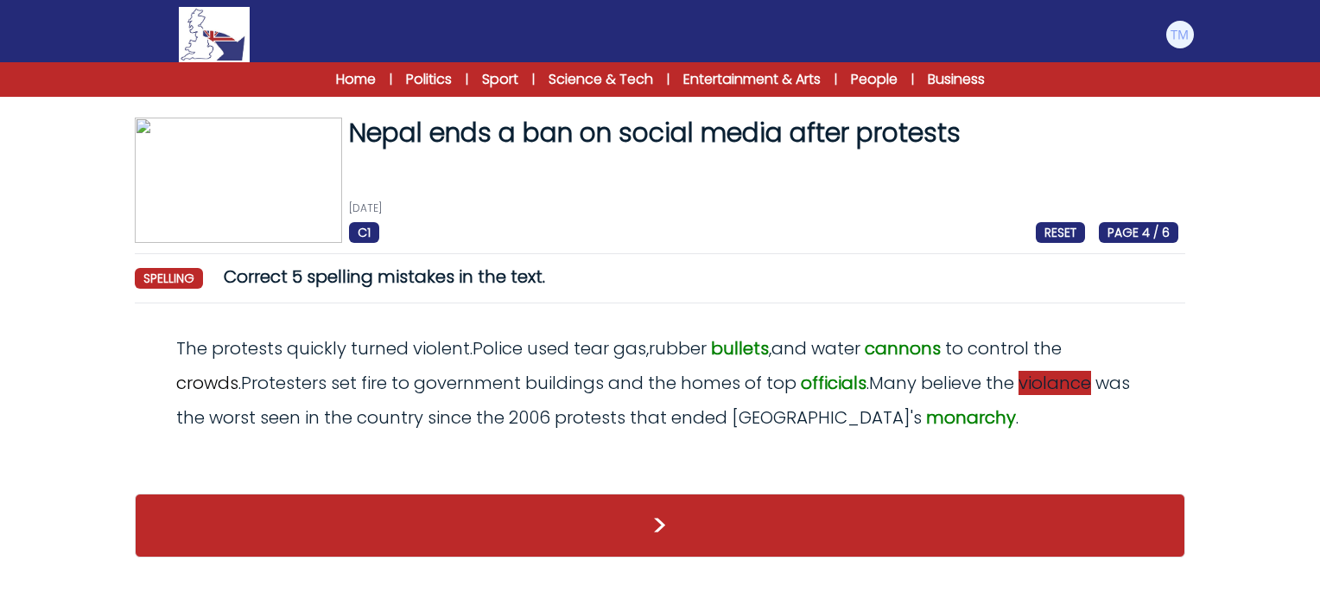
click at [1020, 384] on span "violance" at bounding box center [1055, 383] width 73 height 24
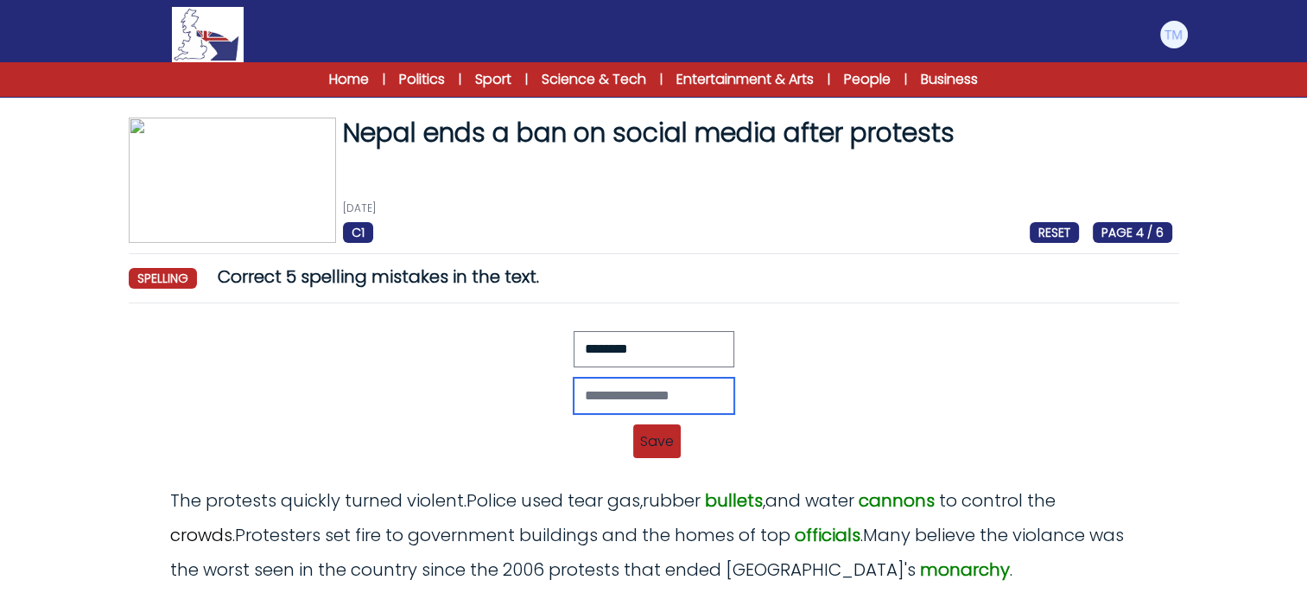
click at [650, 404] on input "text" at bounding box center [654, 396] width 161 height 36
type input "********"
click at [664, 456] on span "Save" at bounding box center [657, 441] width 48 height 34
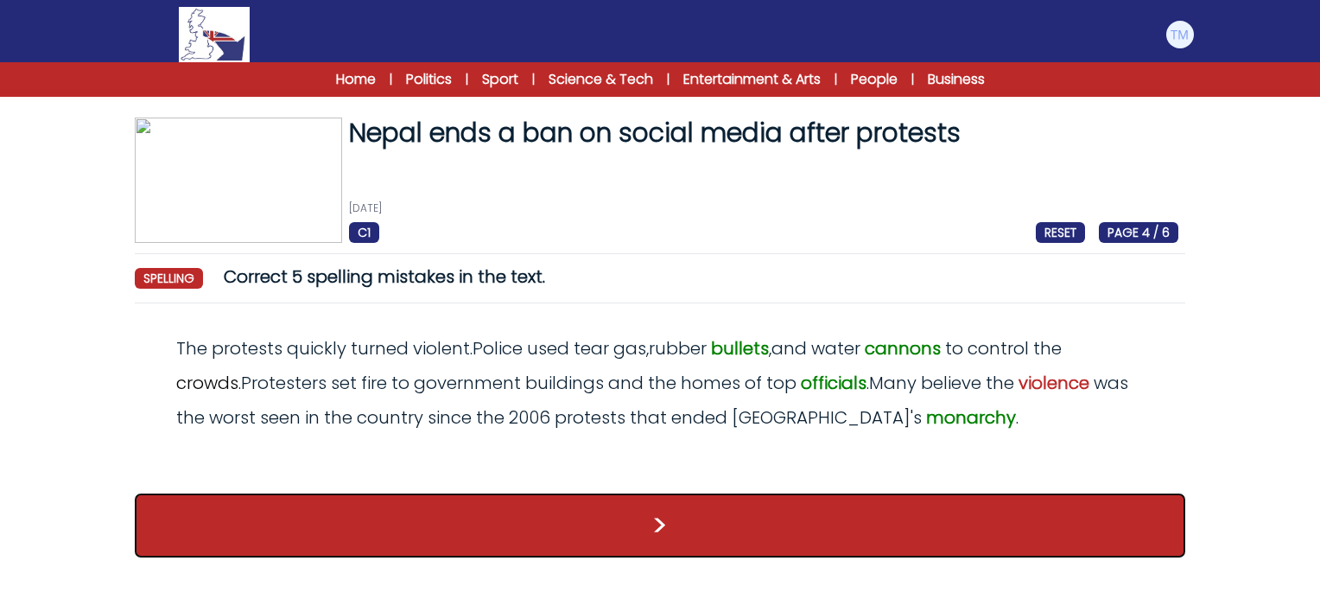
click at [958, 537] on button ">" at bounding box center [660, 525] width 1051 height 64
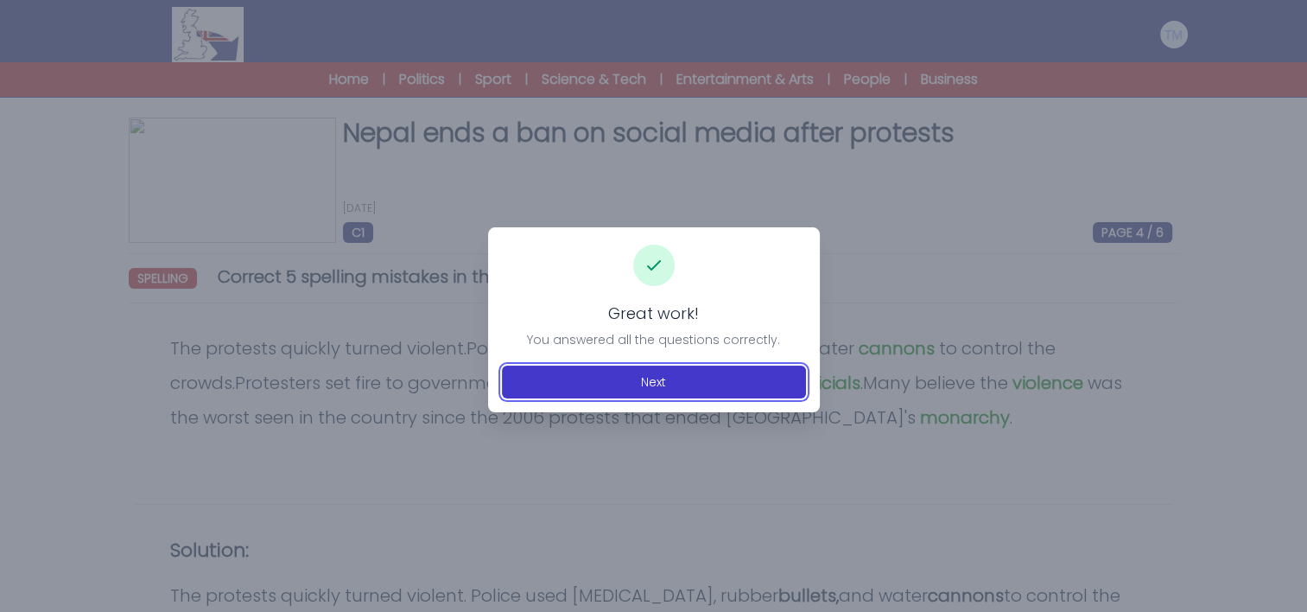
click at [601, 377] on button "Next" at bounding box center [654, 381] width 304 height 33
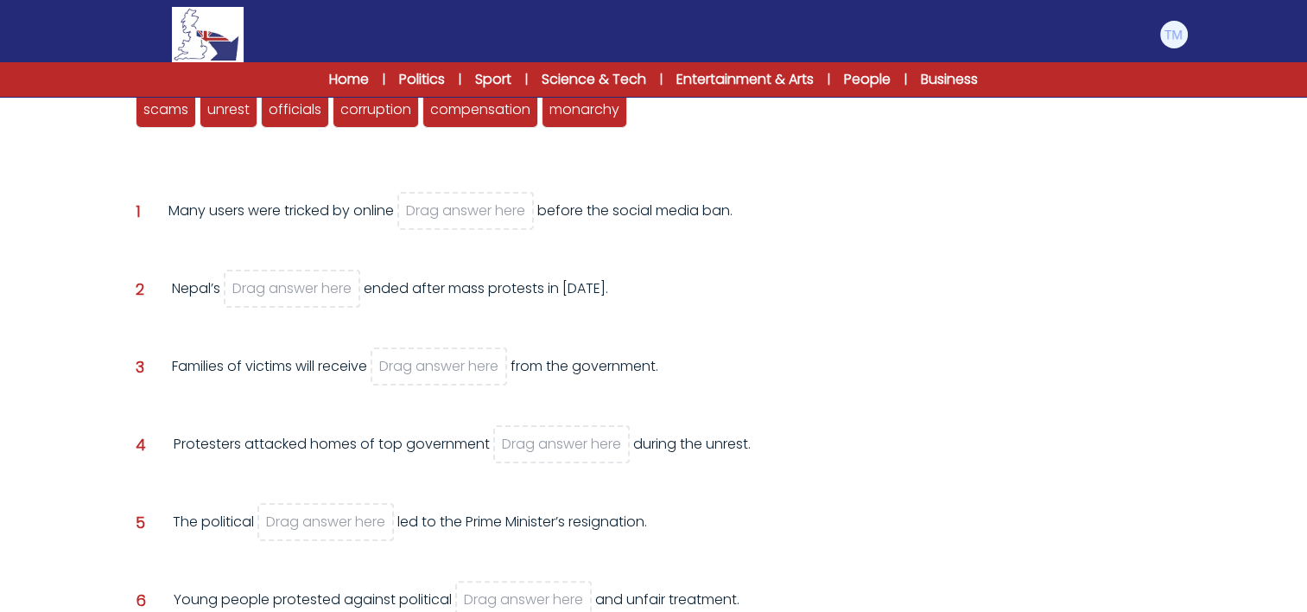
scroll to position [242, 0]
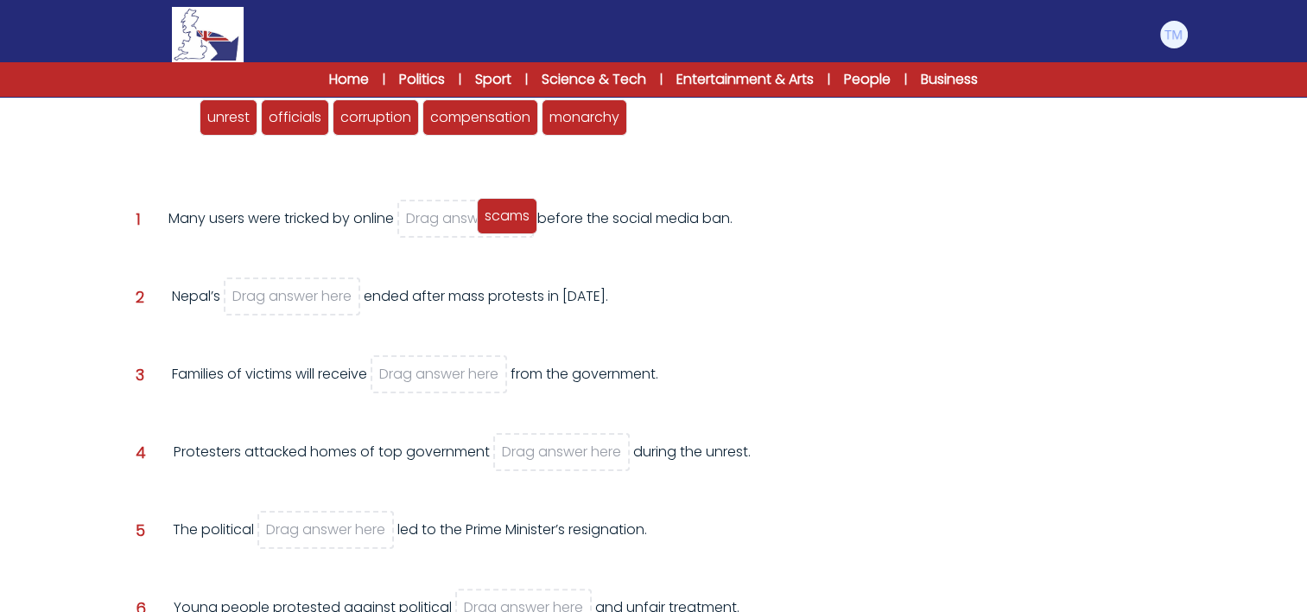
drag, startPoint x: 142, startPoint y: 112, endPoint x: 482, endPoint y: 213, distance: 354.9
click at [482, 213] on div "scams" at bounding box center [507, 216] width 60 height 36
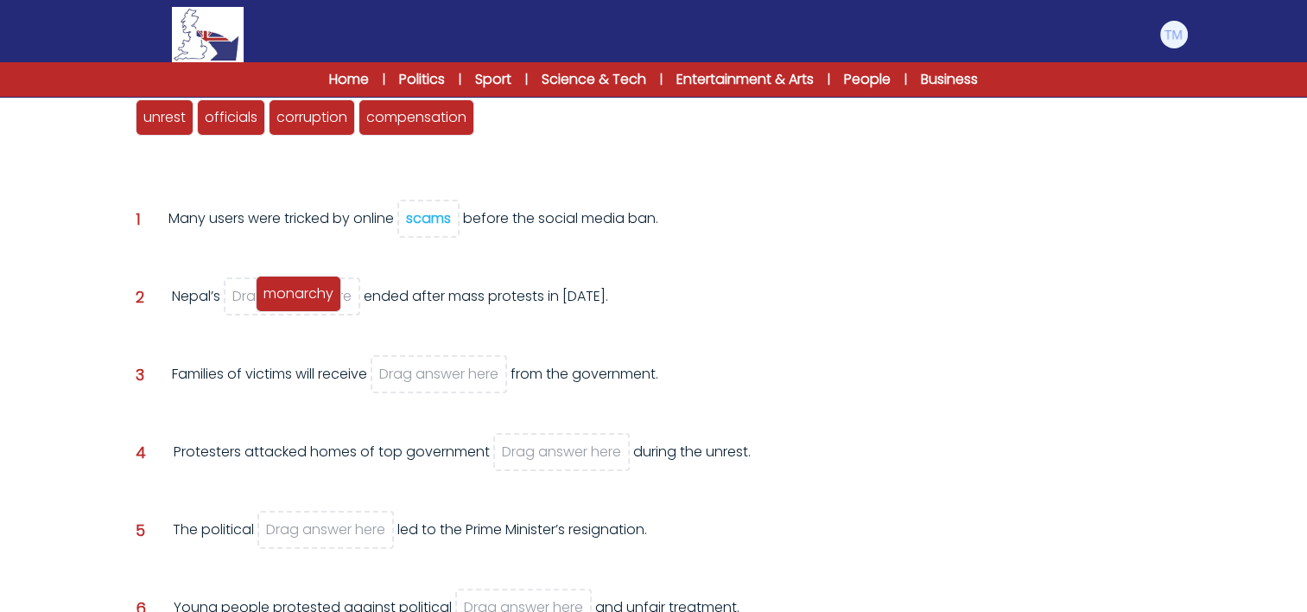
drag, startPoint x: 529, startPoint y: 119, endPoint x: 308, endPoint y: 292, distance: 280.7
click at [308, 292] on span "monarchy" at bounding box center [299, 293] width 70 height 20
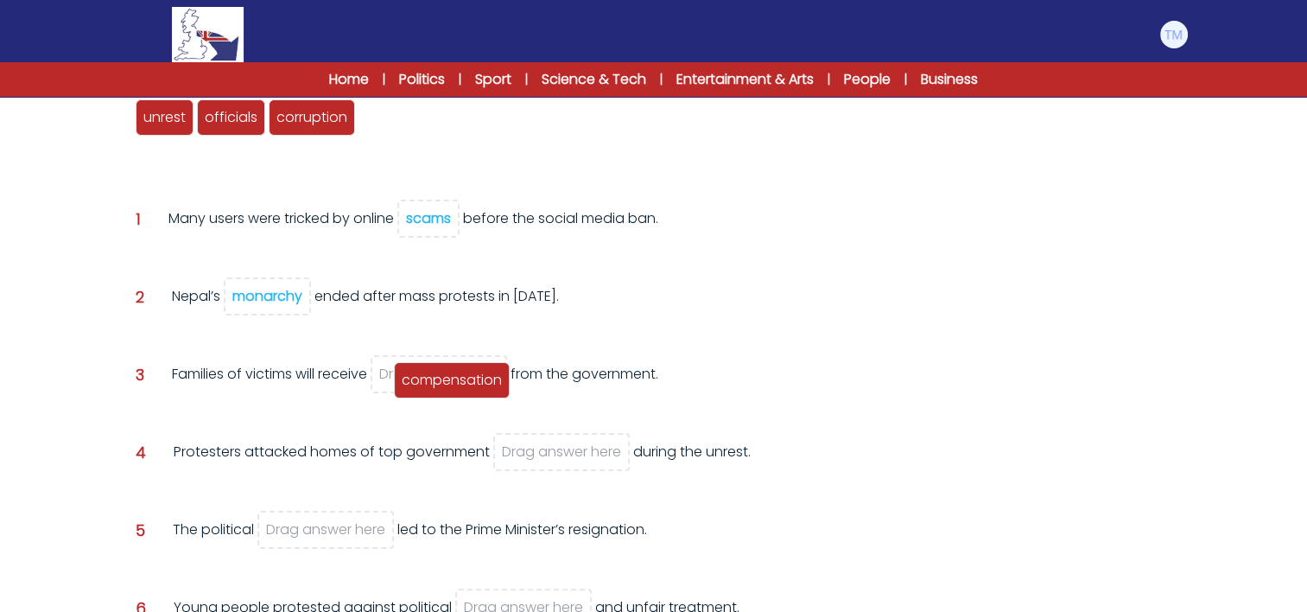
drag, startPoint x: 415, startPoint y: 111, endPoint x: 448, endPoint y: 370, distance: 260.5
click at [448, 370] on span "compensation" at bounding box center [452, 380] width 100 height 20
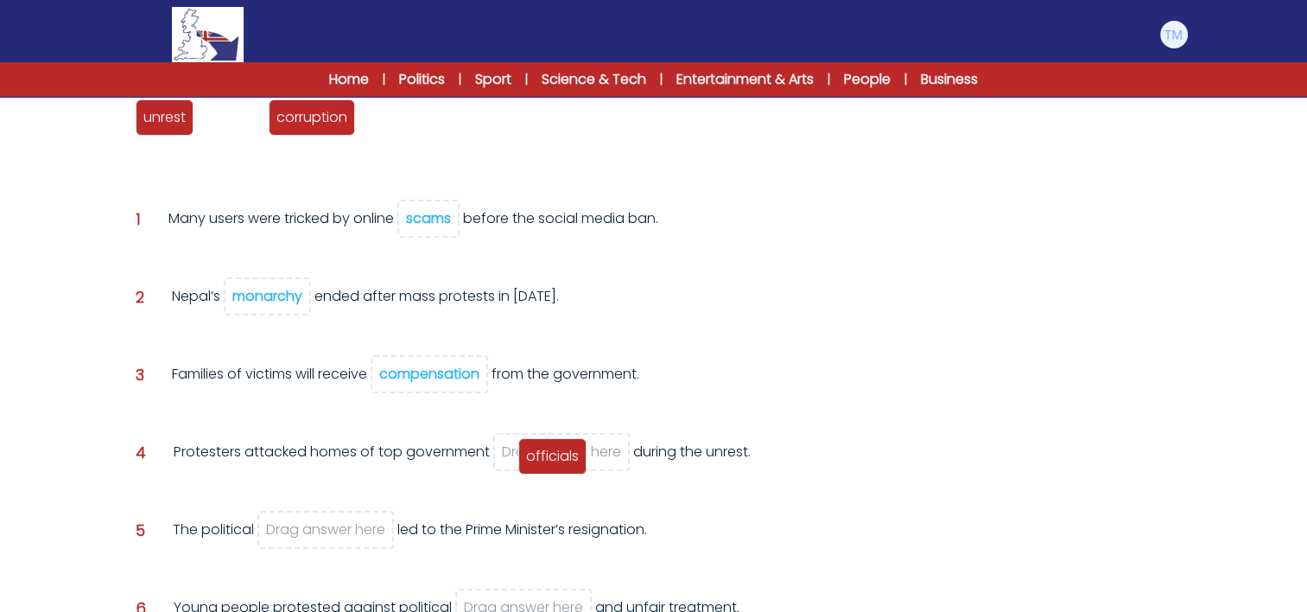
drag, startPoint x: 207, startPoint y: 122, endPoint x: 529, endPoint y: 461, distance: 467.0
click at [529, 461] on span "officials" at bounding box center [552, 456] width 53 height 20
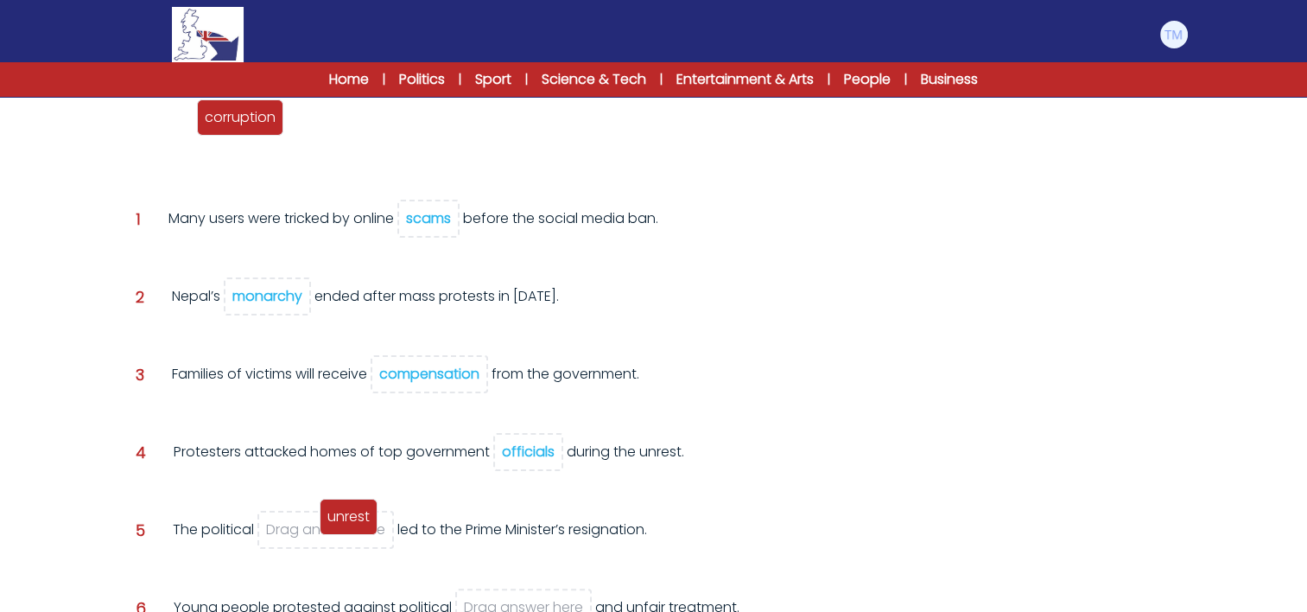
drag, startPoint x: 146, startPoint y: 125, endPoint x: 328, endPoint y: 524, distance: 438.9
click at [328, 524] on span "unrest" at bounding box center [348, 516] width 42 height 20
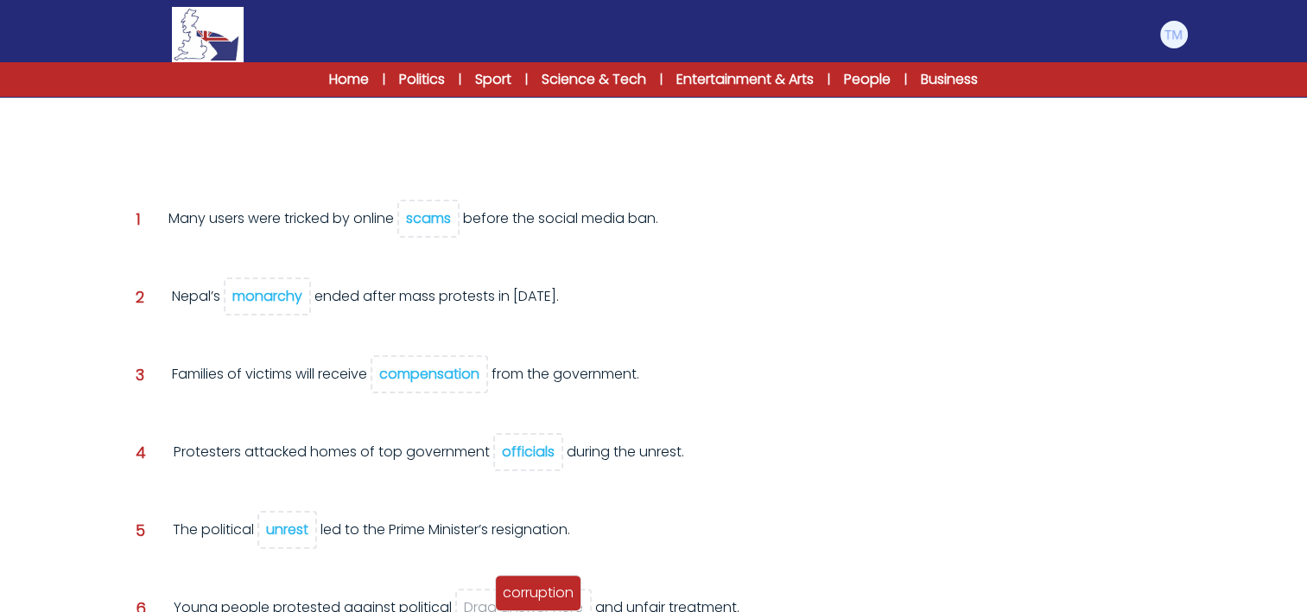
drag, startPoint x: 189, startPoint y: 119, endPoint x: 550, endPoint y: 603, distance: 603.8
click at [550, 602] on span "corruption" at bounding box center [538, 592] width 71 height 20
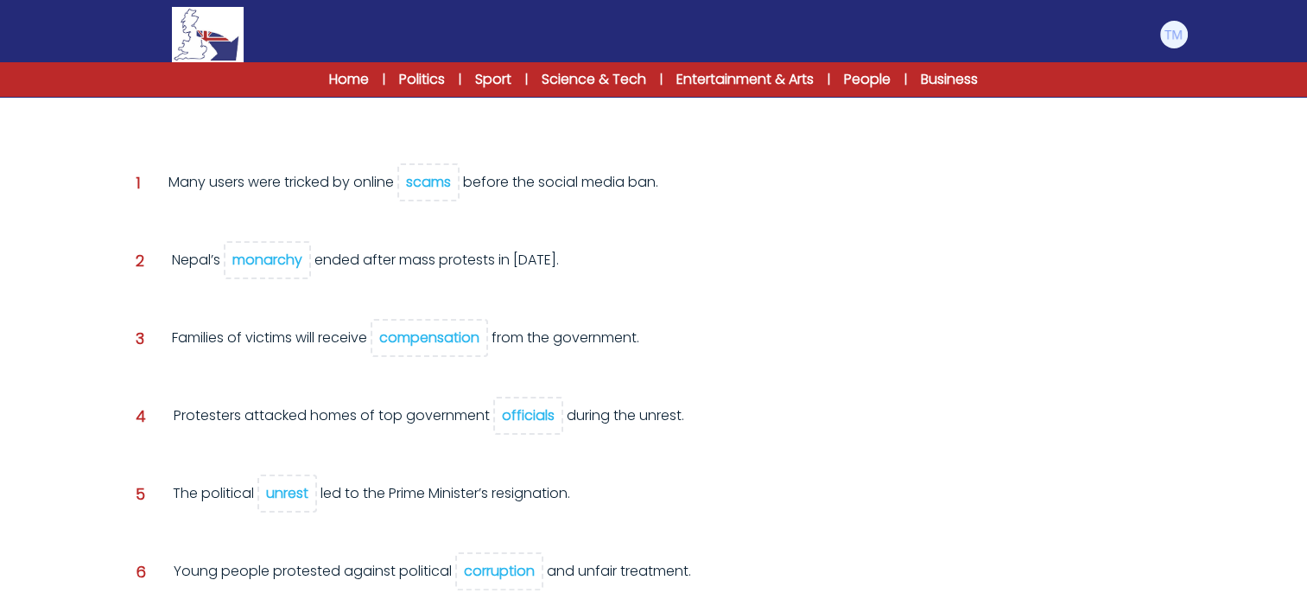
scroll to position [391, 0]
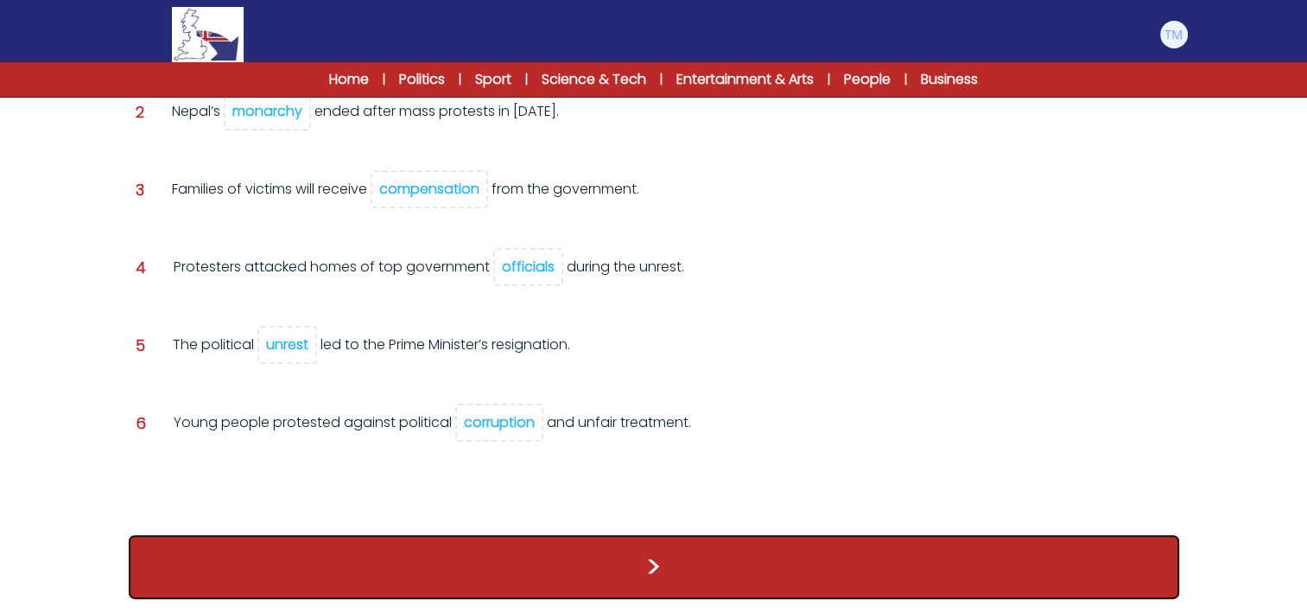
click at [661, 553] on button ">" at bounding box center [654, 567] width 1051 height 64
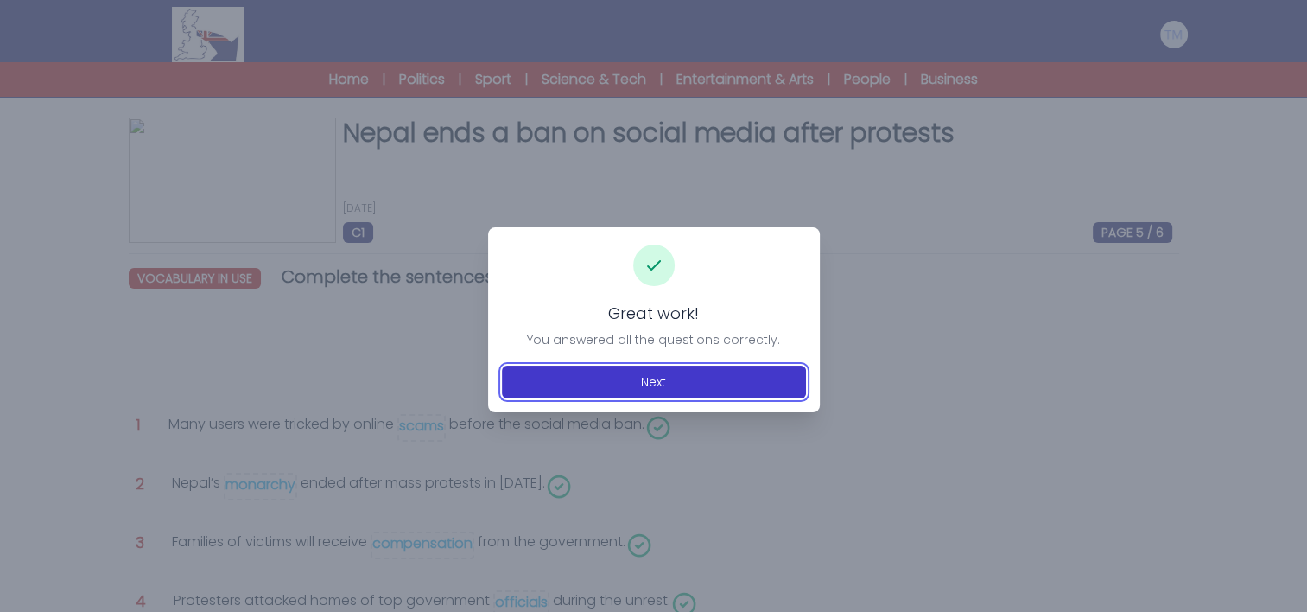
click at [641, 381] on button "Next" at bounding box center [654, 381] width 304 height 33
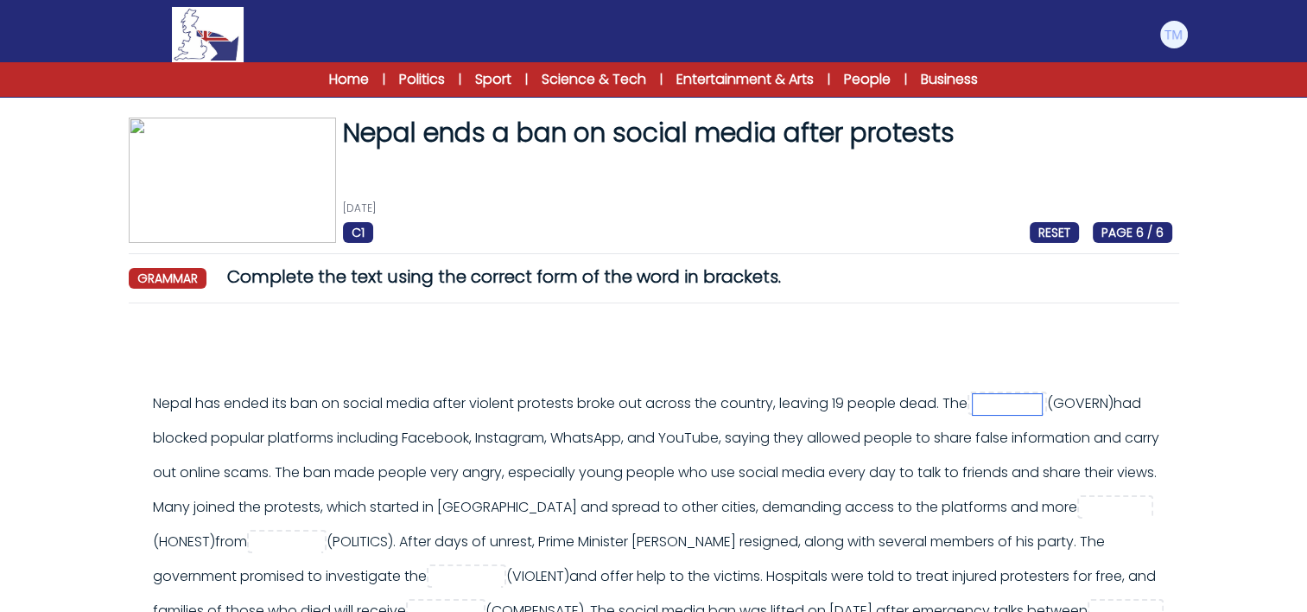
click at [1009, 404] on input "text" at bounding box center [1007, 404] width 69 height 21
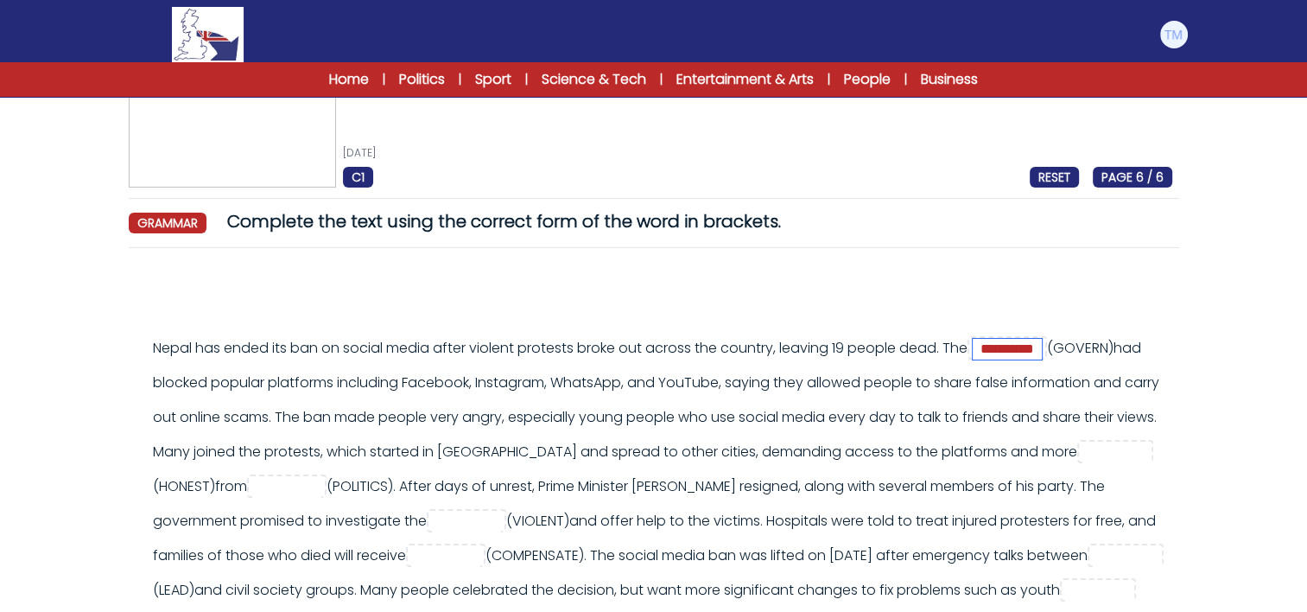
scroll to position [71, 0]
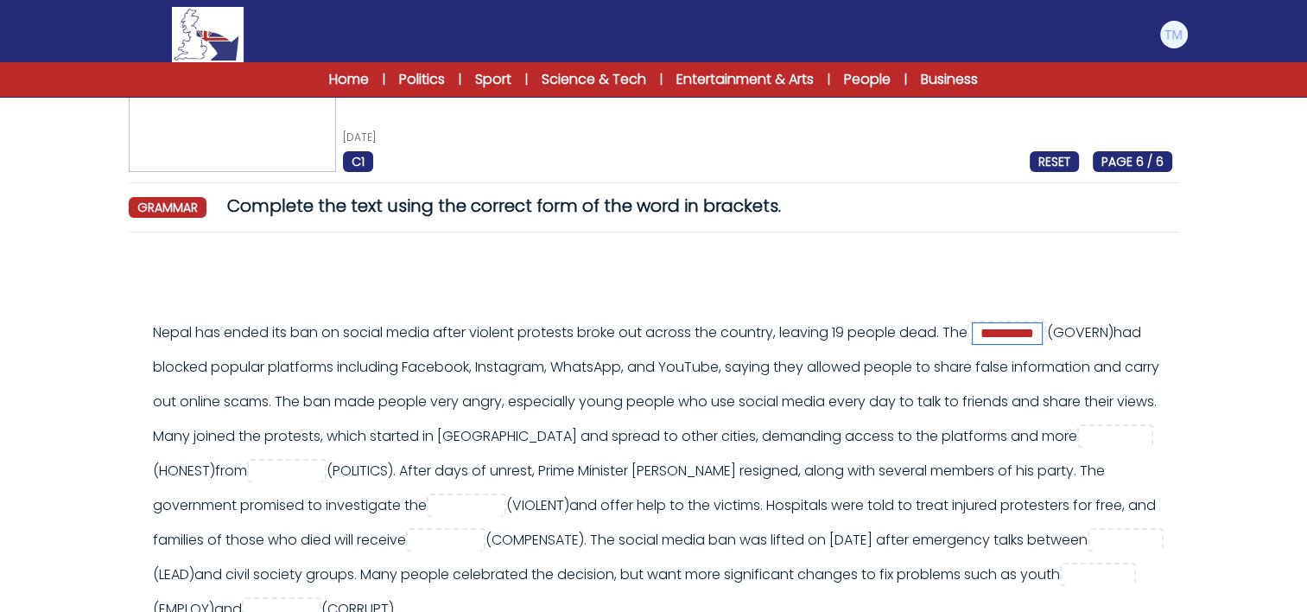
type input "**********"
click at [1083, 448] on input "text" at bounding box center [1117, 437] width 69 height 21
click at [321, 472] on input "text" at bounding box center [286, 471] width 69 height 21
type input "**********"
click at [1083, 448] on input "text" at bounding box center [1117, 437] width 69 height 21
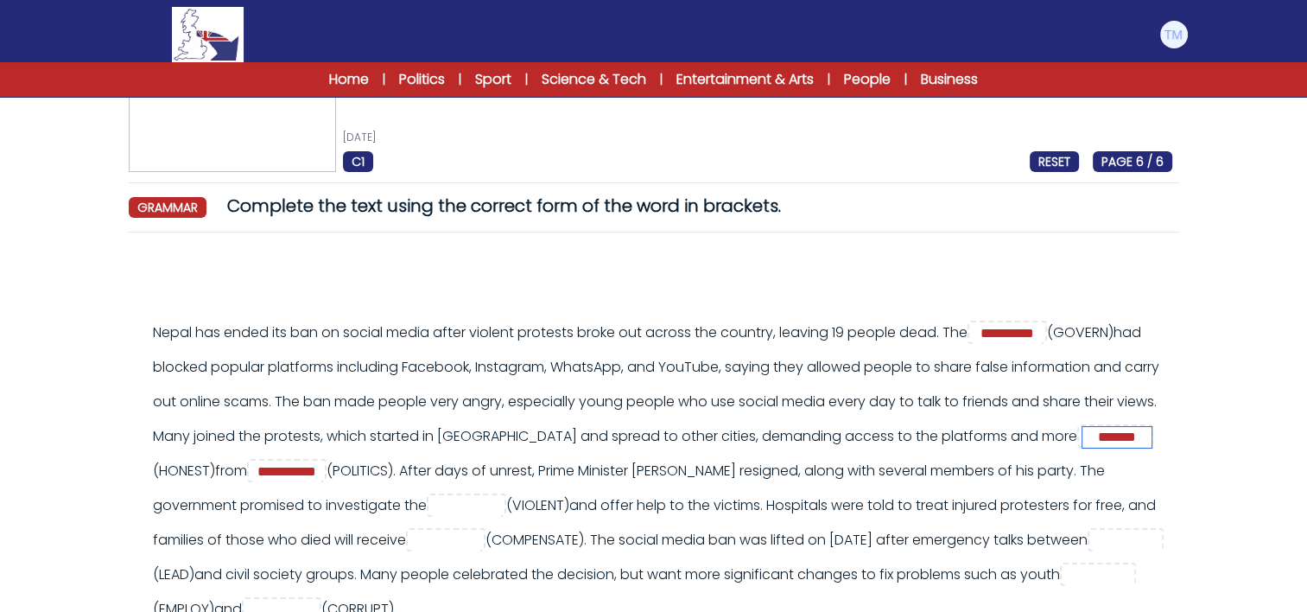
type input "*******"
click at [501, 505] on input "text" at bounding box center [466, 506] width 69 height 21
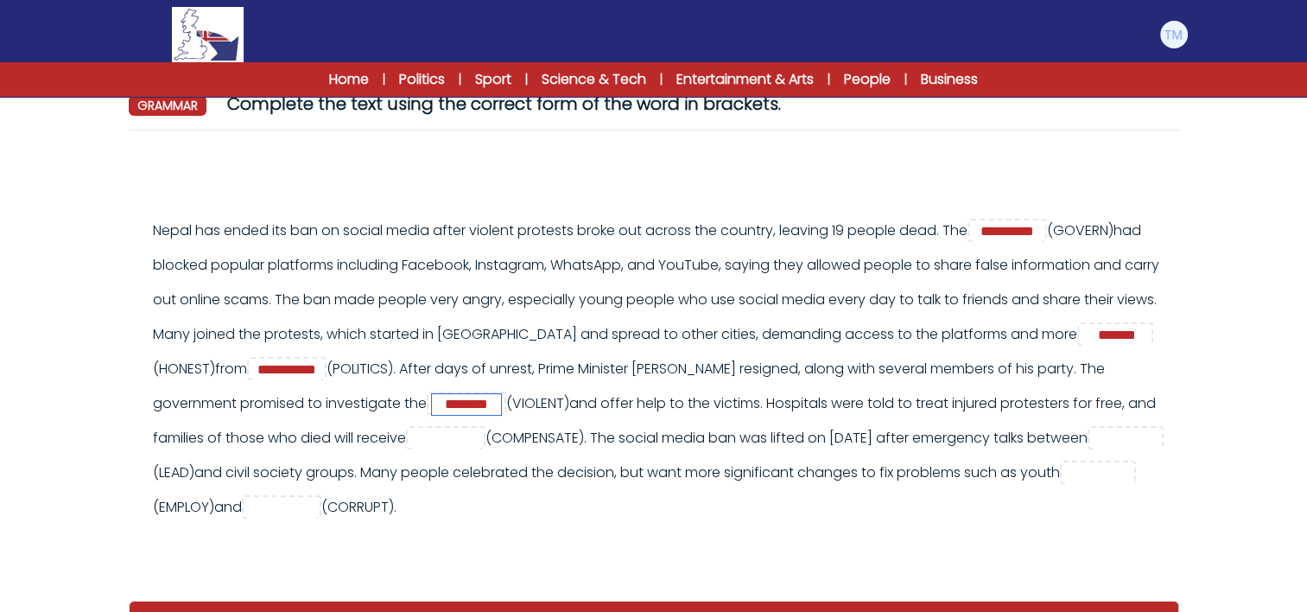
scroll to position [178, 0]
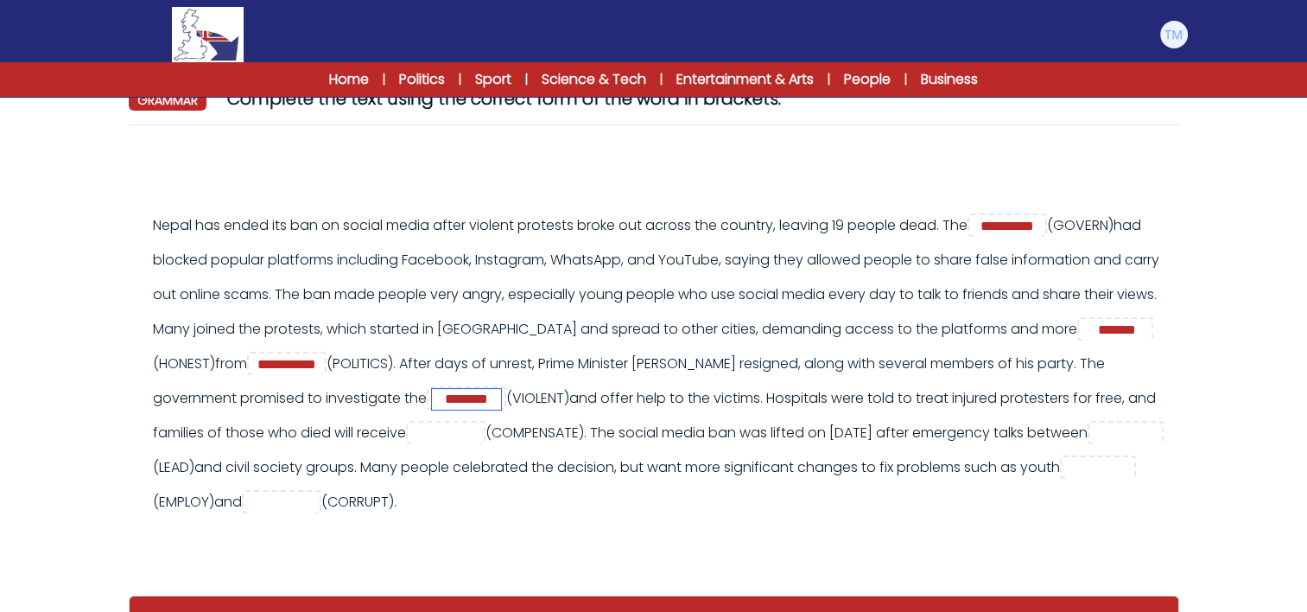
type input "********"
click at [480, 435] on input "text" at bounding box center [445, 433] width 69 height 21
type input "**********"
click at [1093, 444] on input "text" at bounding box center [1127, 433] width 69 height 21
type input "*******"
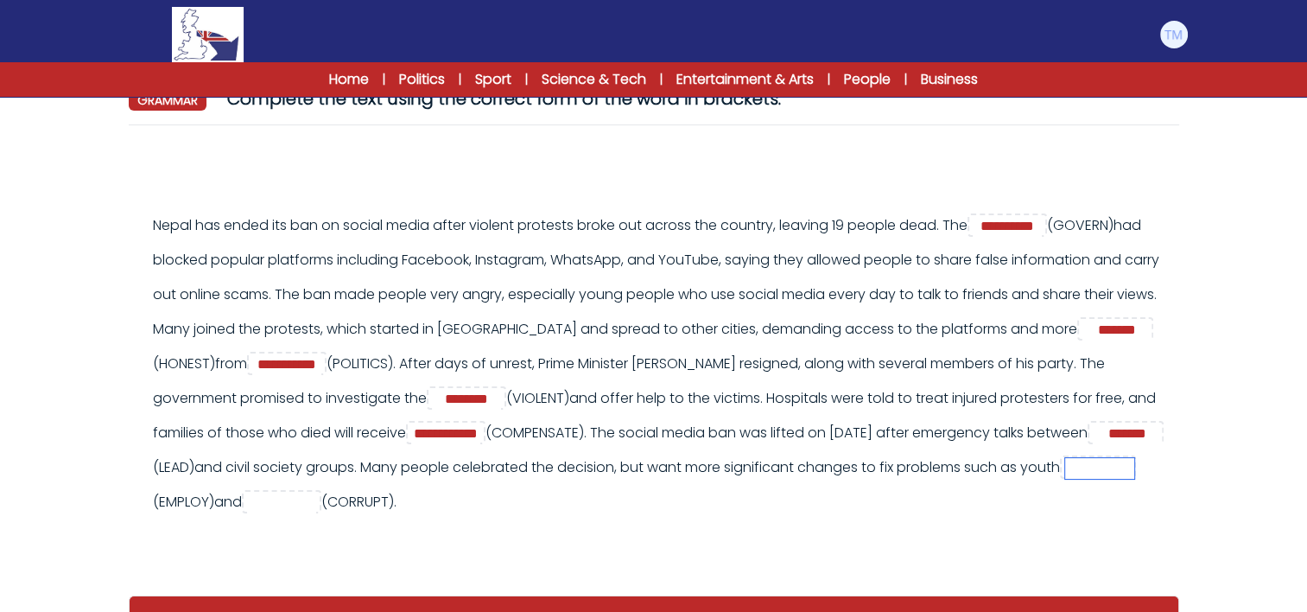
click at [1065, 479] on input "text" at bounding box center [1099, 468] width 69 height 21
type input "**********"
click at [316, 502] on input "text" at bounding box center [281, 503] width 69 height 21
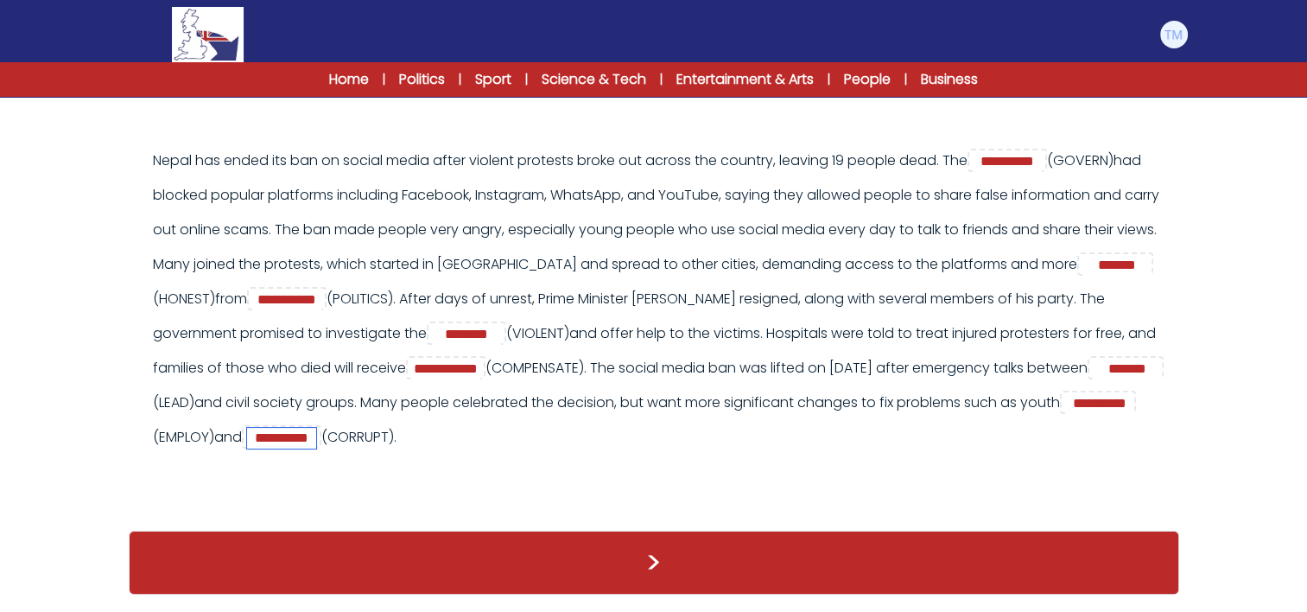
type input "**********"
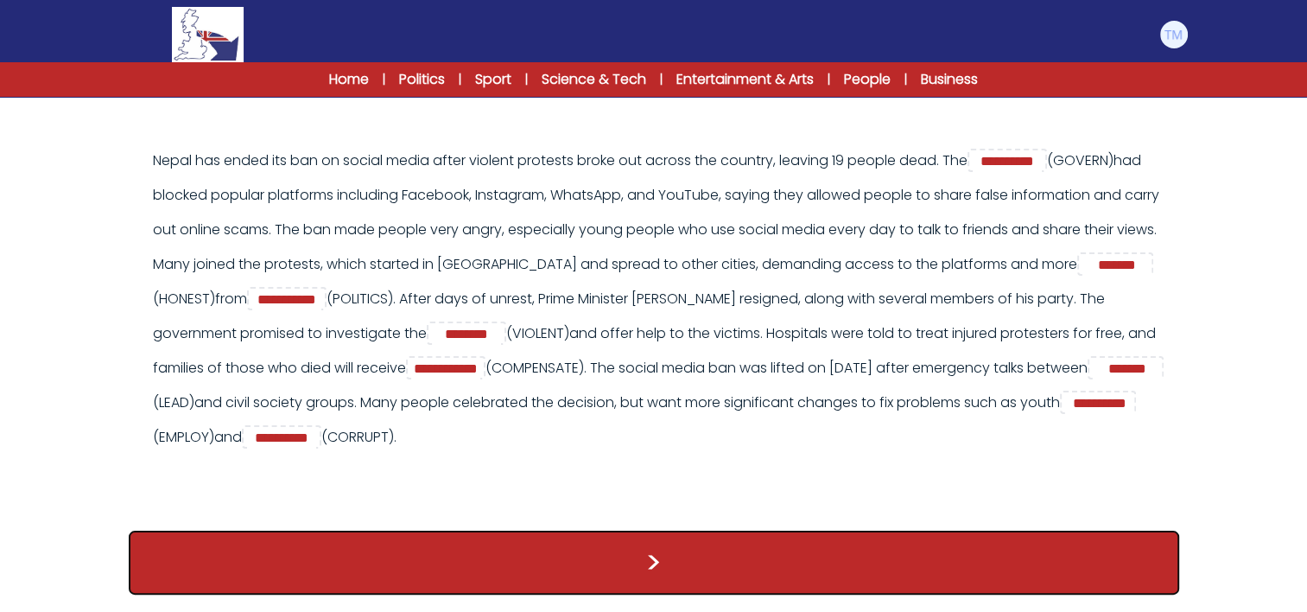
click at [627, 552] on button ">" at bounding box center [654, 563] width 1051 height 64
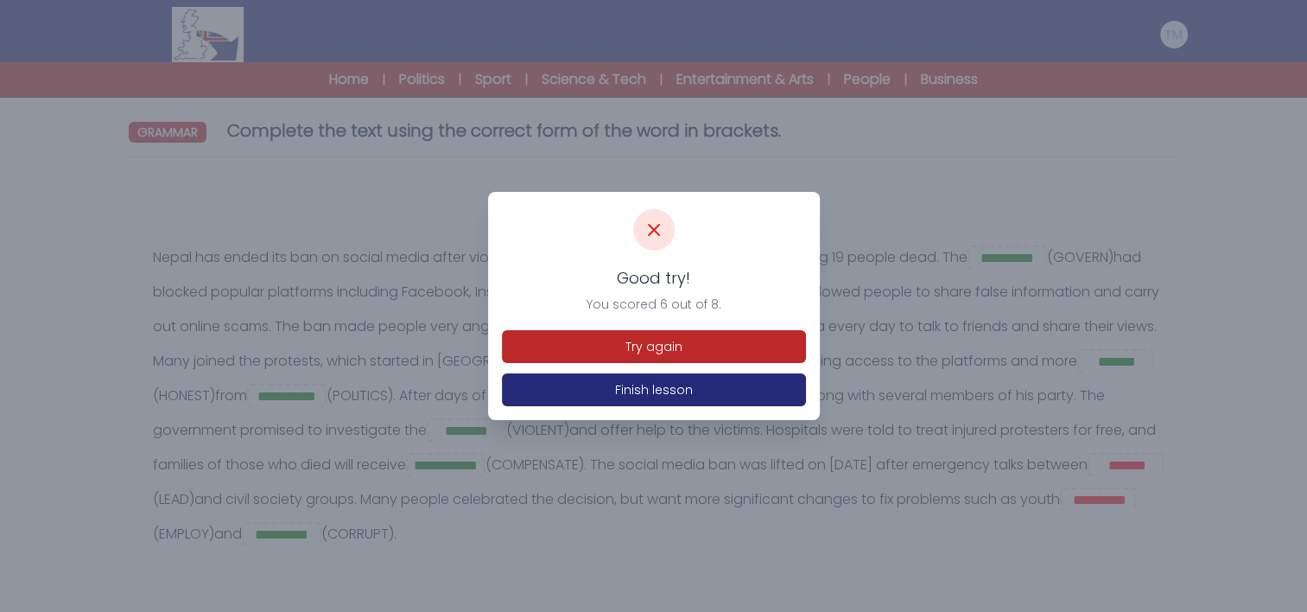
scroll to position [160, 0]
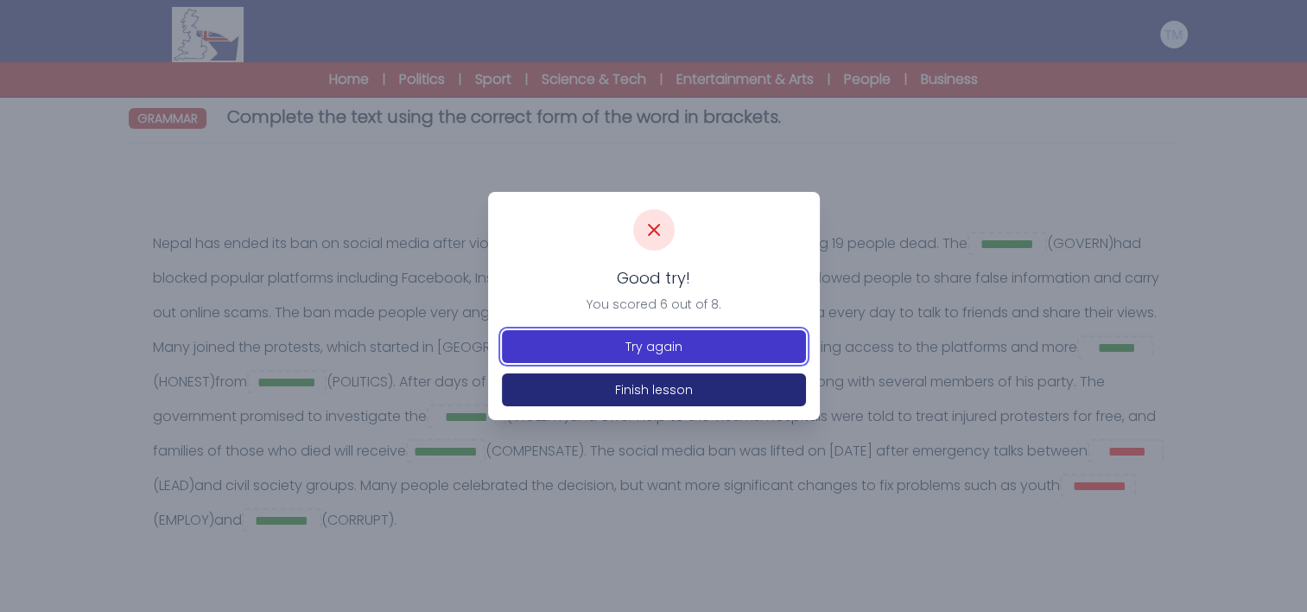
click at [689, 344] on button "Try again" at bounding box center [654, 346] width 304 height 33
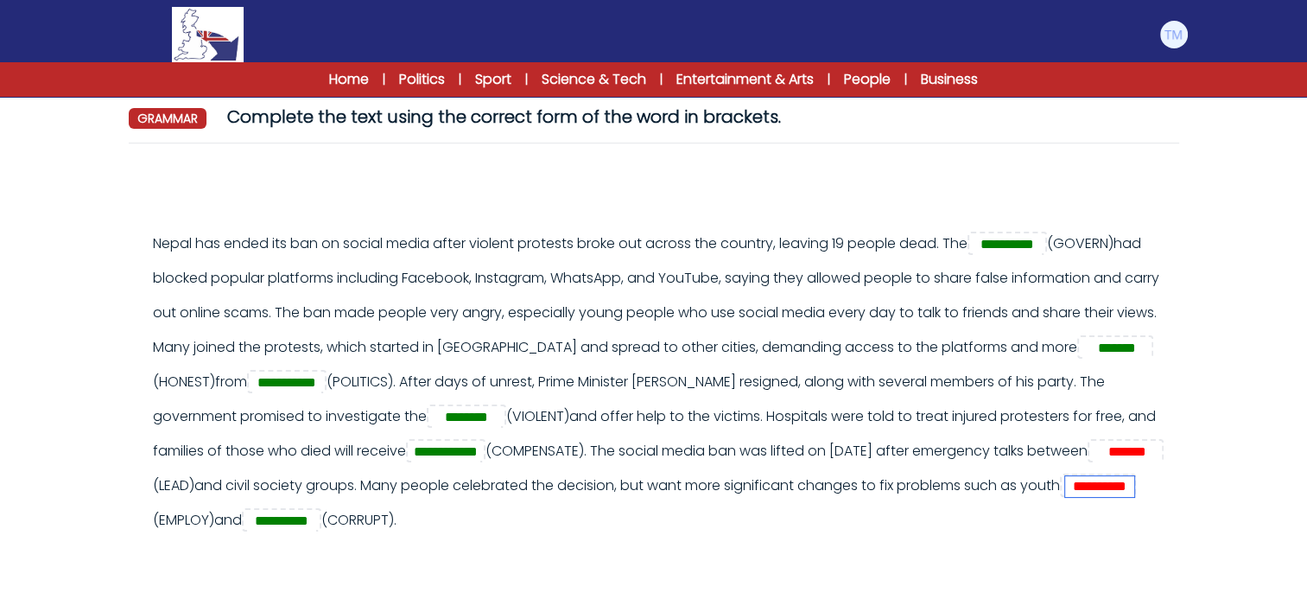
click at [1065, 497] on input "**********" at bounding box center [1099, 486] width 69 height 21
type input "**********"
click at [1093, 462] on input "*******" at bounding box center [1127, 452] width 69 height 21
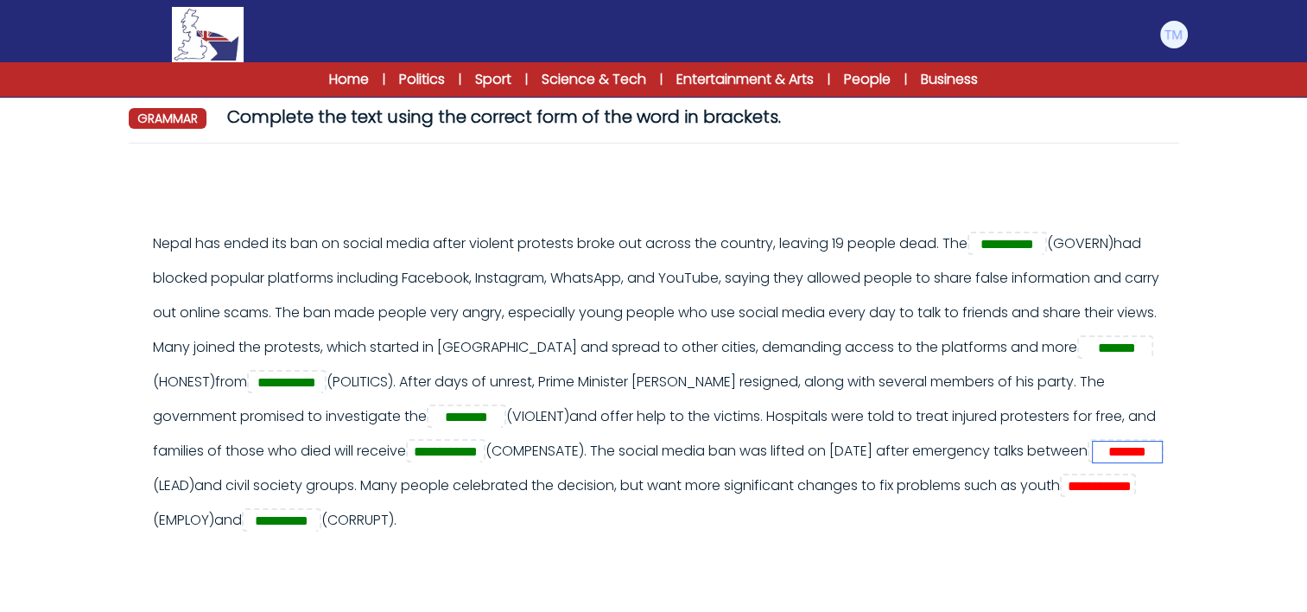
click at [1093, 462] on input "*******" at bounding box center [1127, 452] width 69 height 21
type input "*******"
click at [1140, 408] on div "**********" at bounding box center [663, 381] width 1020 height 311
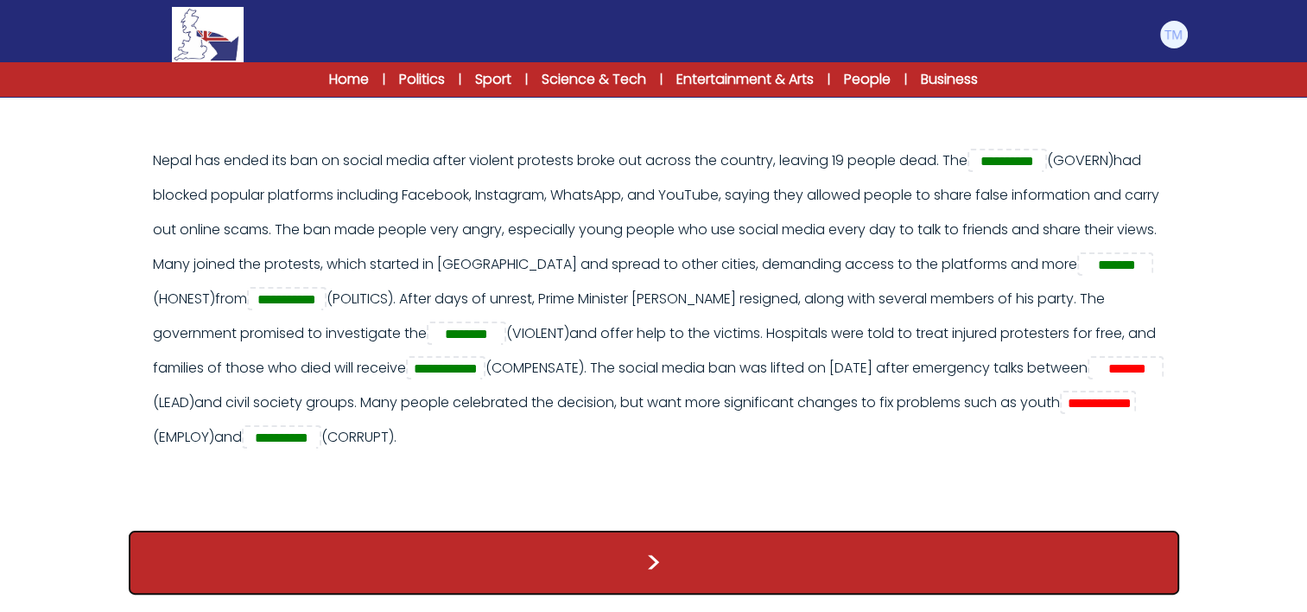
click at [556, 572] on button ">" at bounding box center [654, 563] width 1051 height 64
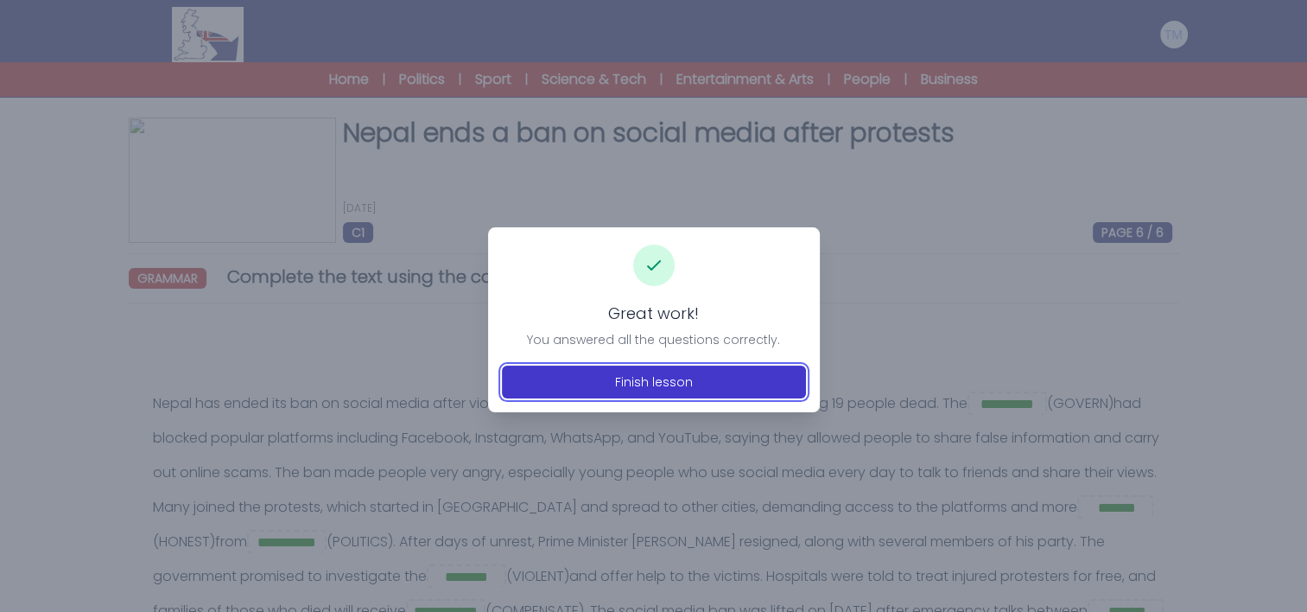
click at [639, 382] on button "Finish lesson" at bounding box center [654, 381] width 304 height 33
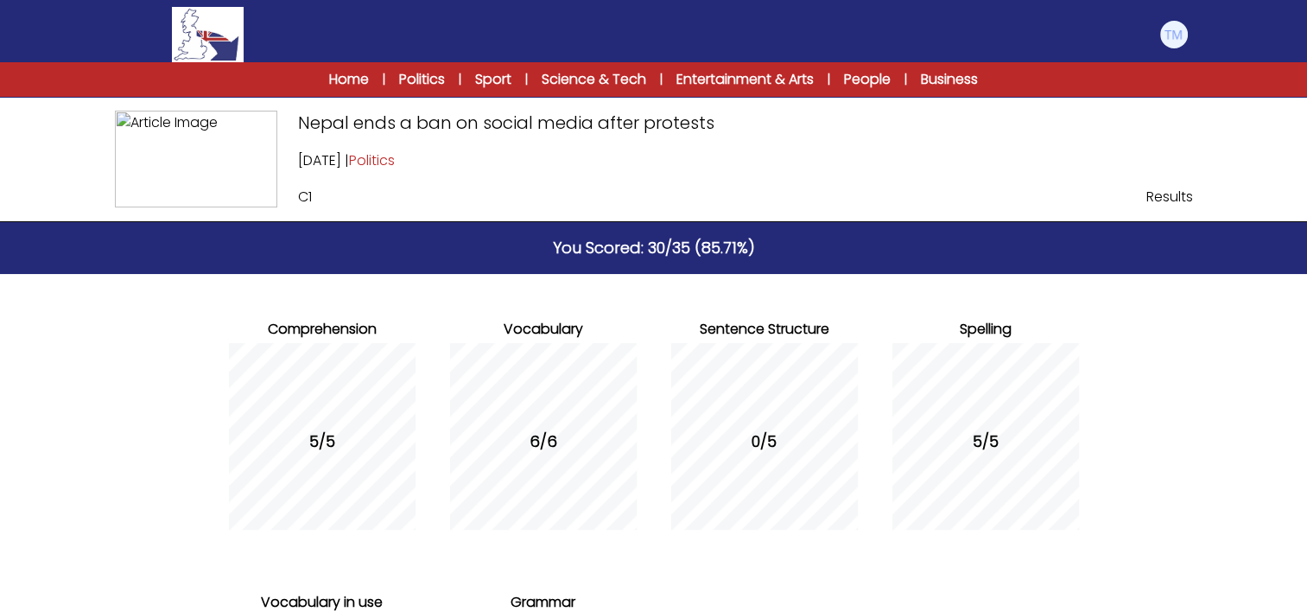
scroll to position [311, 0]
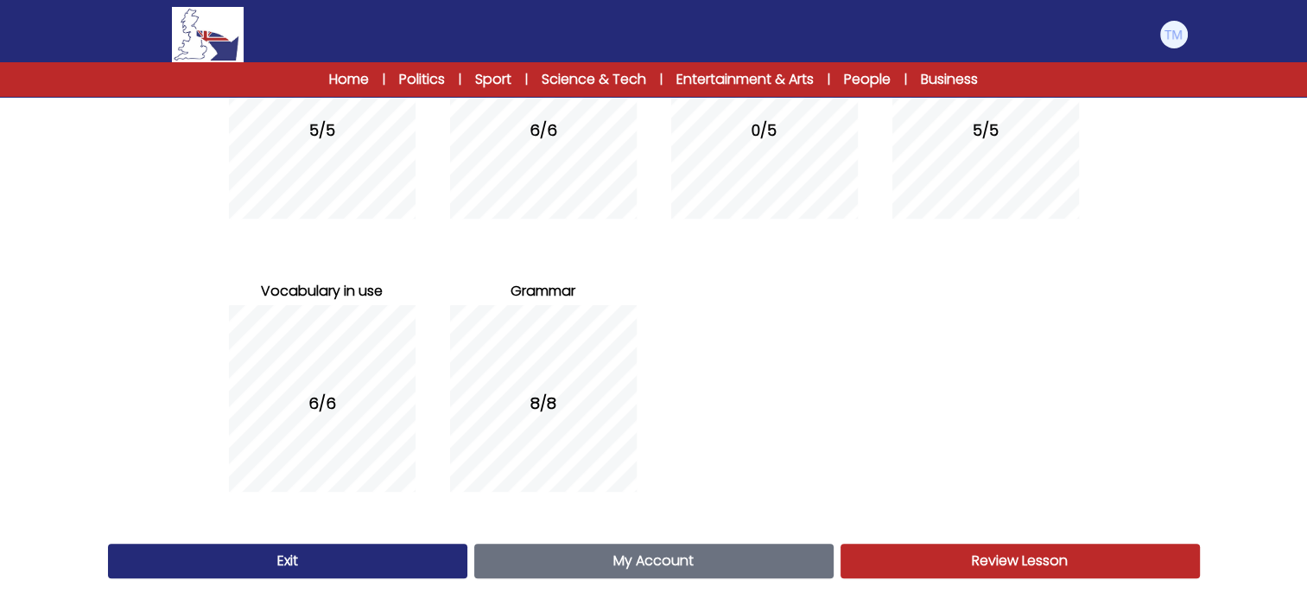
click at [730, 565] on link "My Account Account" at bounding box center [653, 560] width 359 height 35
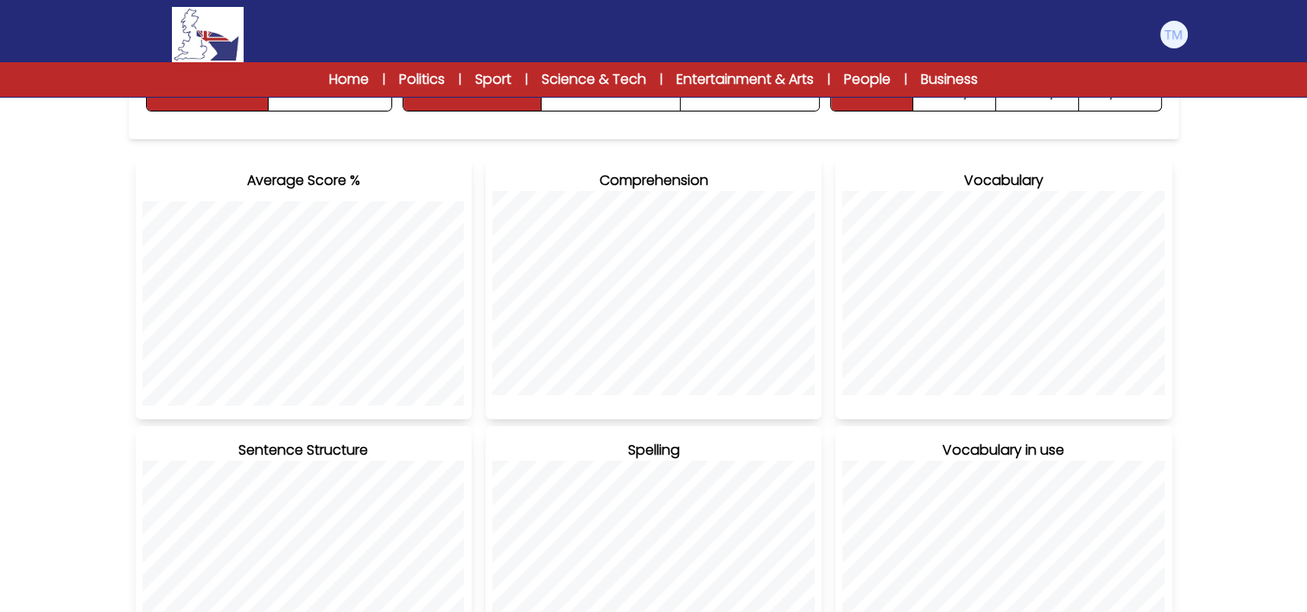
scroll to position [54, 0]
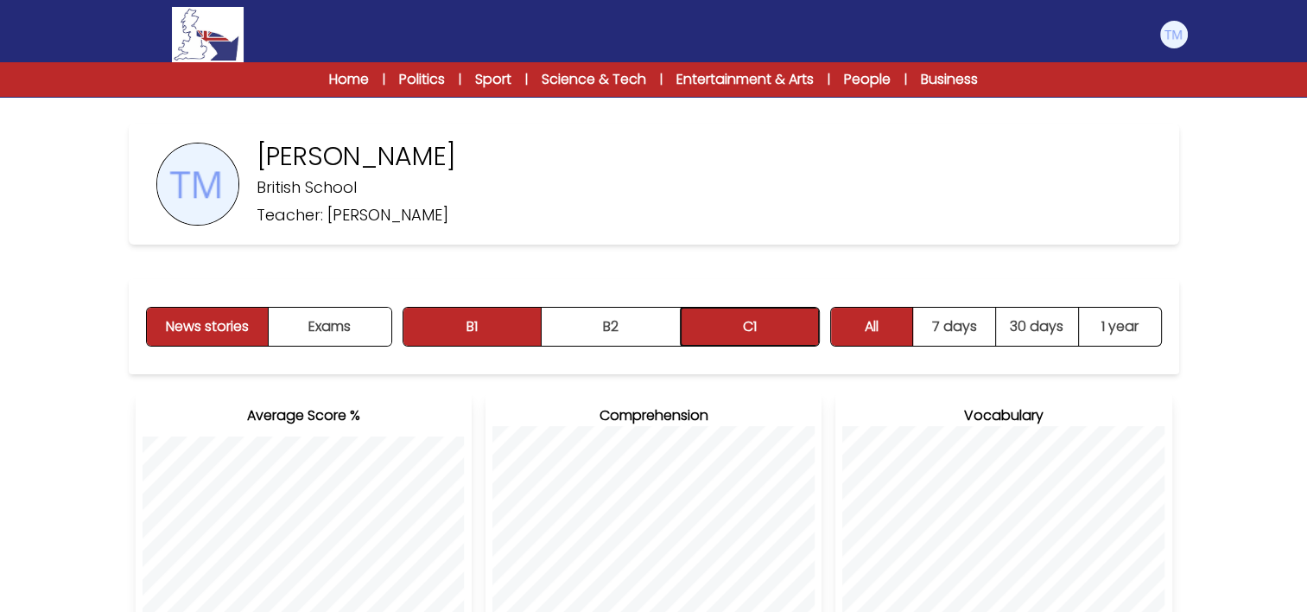
click at [709, 325] on button "C1" at bounding box center [750, 327] width 138 height 38
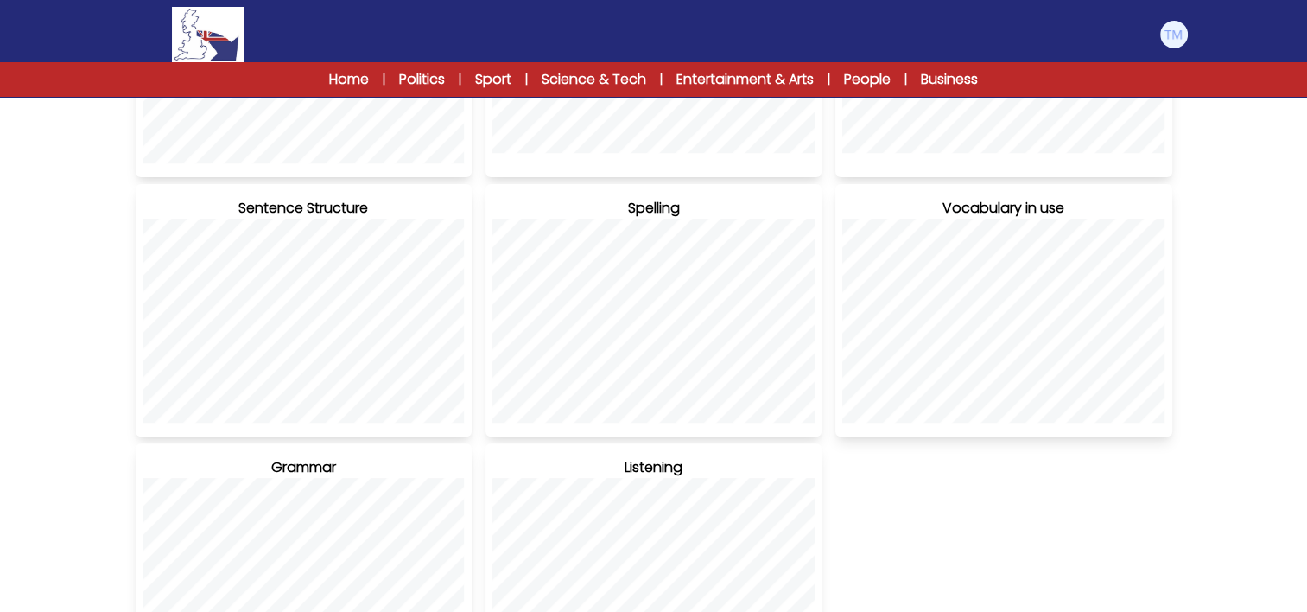
scroll to position [529, 0]
